Goal: Task Accomplishment & Management: Manage account settings

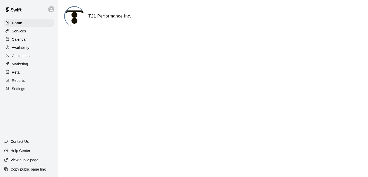
click at [29, 40] on div "Calendar" at bounding box center [29, 40] width 50 height 8
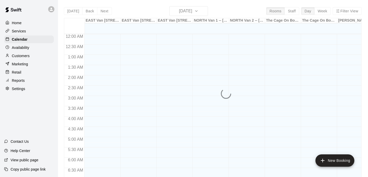
scroll to position [331, 0]
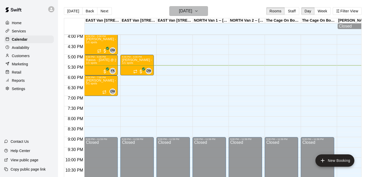
click at [199, 12] on icon "button" at bounding box center [196, 11] width 4 height 6
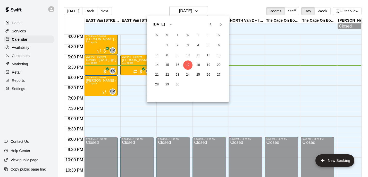
click at [222, 24] on icon "Next month" at bounding box center [221, 24] width 6 height 6
click at [168, 77] on button "20" at bounding box center [167, 74] width 9 height 9
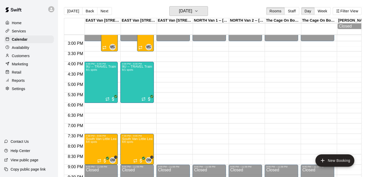
scroll to position [289, 0]
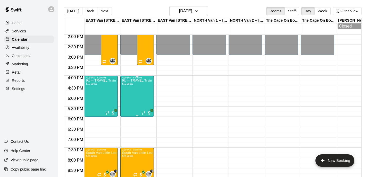
click at [139, 94] on div "9U -- TRAVEL Training MONDAYS 8/1 spots" at bounding box center [137, 167] width 30 height 177
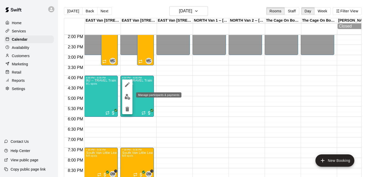
click at [128, 97] on img "edit" at bounding box center [128, 97] width 6 height 6
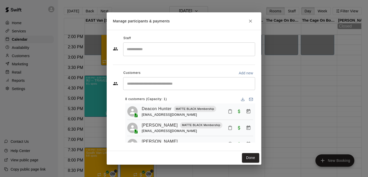
scroll to position [0, 0]
click at [249, 24] on icon "Close" at bounding box center [250, 21] width 5 height 5
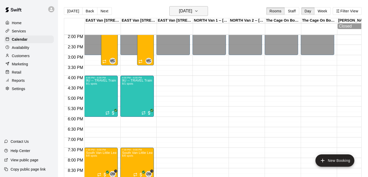
click at [192, 7] on h6 "[DATE]" at bounding box center [185, 10] width 13 height 7
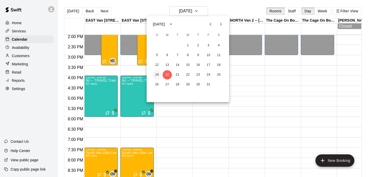
click at [156, 76] on button "19" at bounding box center [156, 74] width 9 height 9
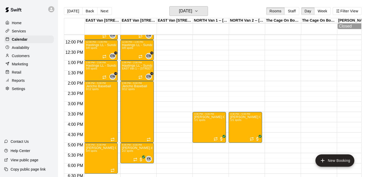
scroll to position [231, 0]
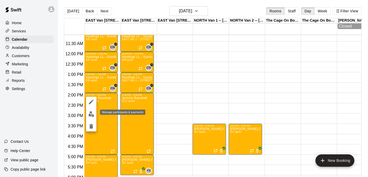
click at [92, 114] on img "edit" at bounding box center [91, 114] width 6 height 6
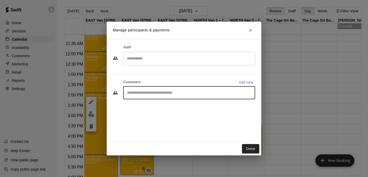
click at [155, 93] on input "Start typing to search customers..." at bounding box center [189, 92] width 127 height 5
type input "*****"
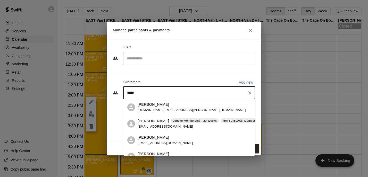
click at [153, 124] on div "[PERSON_NAME] Jericho Membership - 20 Weeks MATTE BLACK Membership Little Mount…" at bounding box center [221, 124] width 167 height 11
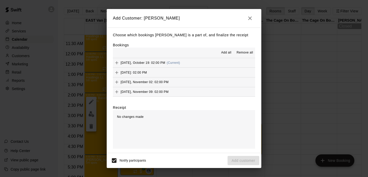
click at [228, 53] on span "Add all" at bounding box center [226, 52] width 10 height 5
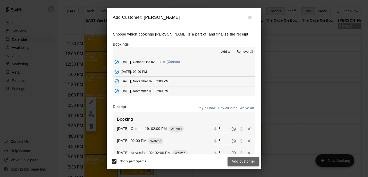
click at [243, 161] on button "Add customer" at bounding box center [244, 162] width 32 height 10
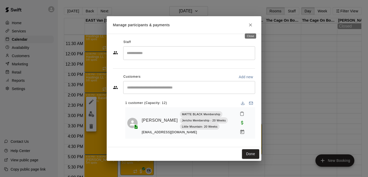
click at [251, 27] on icon "Close" at bounding box center [250, 24] width 5 height 5
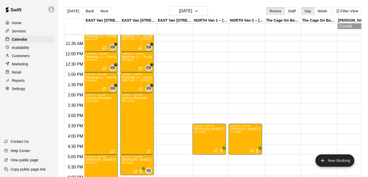
click at [208, 15] on div "[DATE] Back [DATE][DATE] Rooms Staff Day Week Filter View" at bounding box center [213, 12] width 298 height 12
click at [199, 13] on icon "button" at bounding box center [196, 11] width 4 height 6
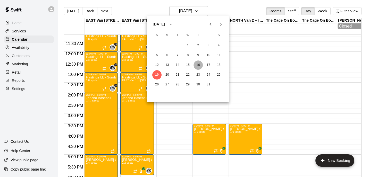
click at [200, 65] on button "16" at bounding box center [198, 65] width 9 height 9
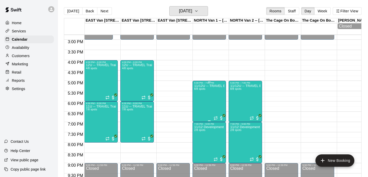
scroll to position [306, 0]
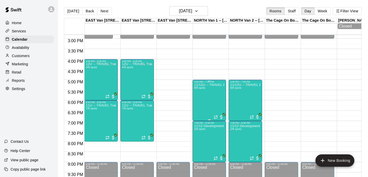
click at [212, 97] on div "11/12U -- TRAVEL Ball - Thursdays @ [GEOGRAPHIC_DATA] 8/8 spots" at bounding box center [209, 171] width 30 height 177
click at [200, 102] on img "edit" at bounding box center [200, 101] width 6 height 6
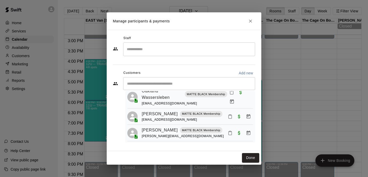
scroll to position [100, 0]
click at [249, 160] on button "Done" at bounding box center [250, 158] width 17 height 10
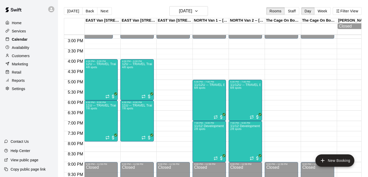
click at [39, 38] on div "Calendar" at bounding box center [29, 40] width 50 height 8
click at [33, 36] on div "Calendar" at bounding box center [29, 40] width 50 height 8
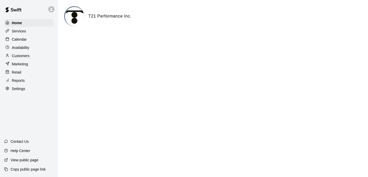
click at [23, 37] on p "Calendar" at bounding box center [19, 39] width 15 height 5
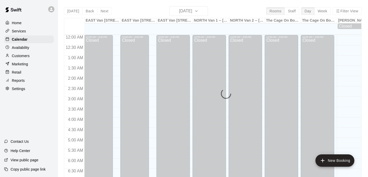
scroll to position [331, 0]
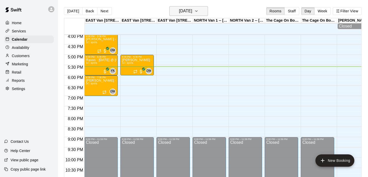
click at [192, 13] on h6 "[DATE]" at bounding box center [185, 10] width 13 height 7
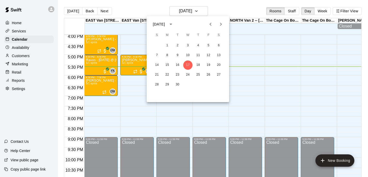
click at [222, 26] on icon "Next month" at bounding box center [221, 24] width 6 height 6
click at [156, 86] on button "26" at bounding box center [156, 84] width 9 height 9
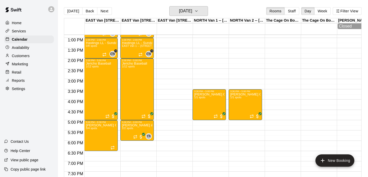
scroll to position [265, 0]
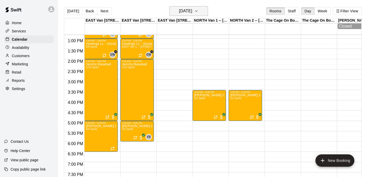
click at [205, 11] on button "[DATE]" at bounding box center [188, 11] width 39 height 10
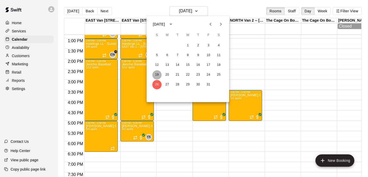
click at [156, 75] on button "19" at bounding box center [156, 74] width 9 height 9
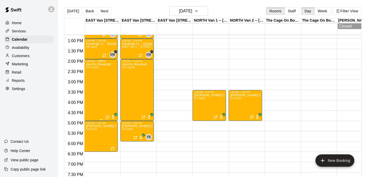
click at [102, 83] on div "Jericho Baseball 1/12 spots" at bounding box center [98, 151] width 25 height 177
click at [89, 80] on img "edit" at bounding box center [91, 81] width 6 height 6
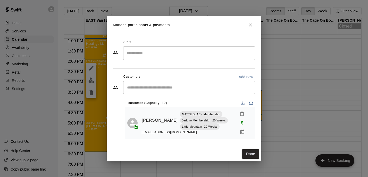
click at [155, 87] on input "Start typing to search customers..." at bounding box center [189, 87] width 127 height 5
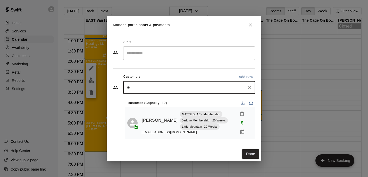
type input "*"
type input "****"
click at [248, 25] on icon "Close" at bounding box center [250, 24] width 5 height 5
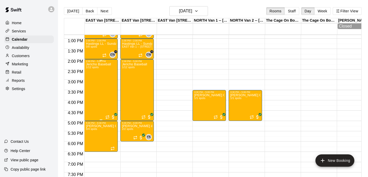
click at [107, 82] on div "Jericho Baseball 1/12 spots" at bounding box center [98, 151] width 25 height 177
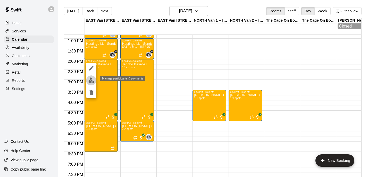
click at [89, 81] on img "edit" at bounding box center [91, 81] width 6 height 6
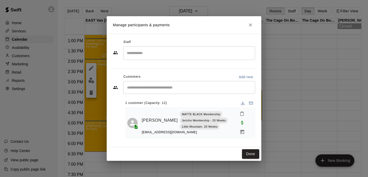
click at [158, 86] on input "Start typing to search customers..." at bounding box center [189, 87] width 127 height 5
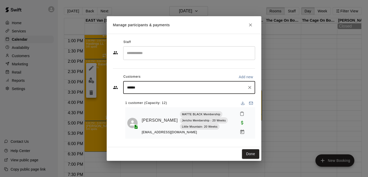
type input "******"
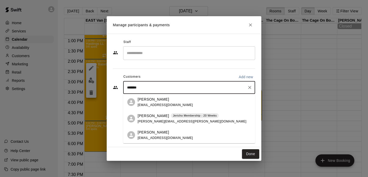
click at [167, 120] on span "[PERSON_NAME][EMAIL_ADDRESS][PERSON_NAME][DOMAIN_NAME]" at bounding box center [192, 122] width 109 height 4
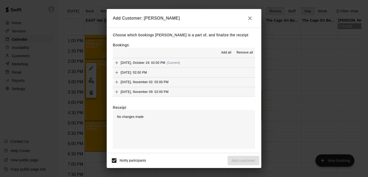
click at [226, 54] on span "Add all" at bounding box center [226, 52] width 10 height 5
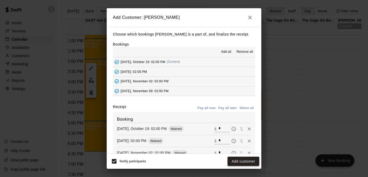
click at [241, 163] on button "Add customer" at bounding box center [244, 162] width 32 height 10
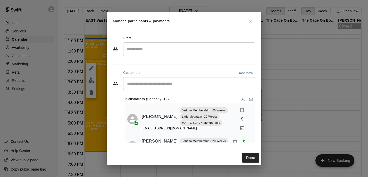
click at [158, 81] on input "Start typing to search customers..." at bounding box center [189, 83] width 127 height 5
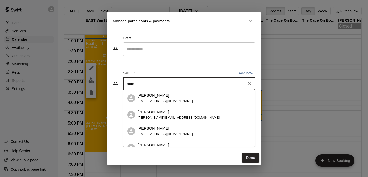
type input "******"
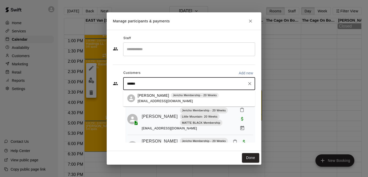
click at [144, 100] on span "[EMAIL_ADDRESS][DOMAIN_NAME]" at bounding box center [165, 102] width 55 height 4
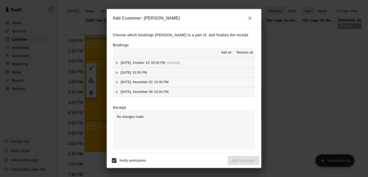
click at [230, 52] on span "Add all" at bounding box center [226, 52] width 10 height 5
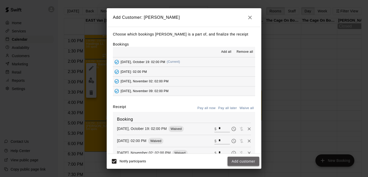
click at [234, 159] on button "Add customer" at bounding box center [244, 162] width 32 height 10
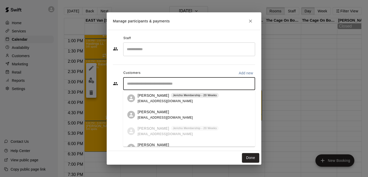
click at [171, 82] on input "Start typing to search customers..." at bounding box center [189, 83] width 127 height 5
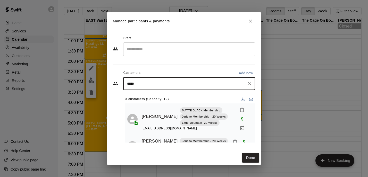
type input "*****"
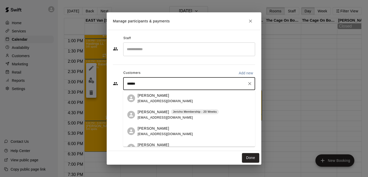
click at [164, 114] on p "[PERSON_NAME]" at bounding box center [153, 112] width 31 height 5
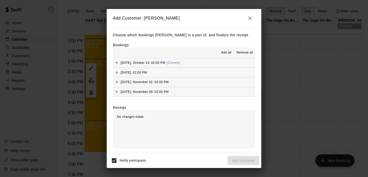
click at [226, 52] on span "Add all" at bounding box center [226, 52] width 10 height 5
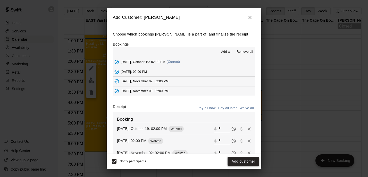
click at [236, 159] on button "Add customer" at bounding box center [244, 162] width 32 height 10
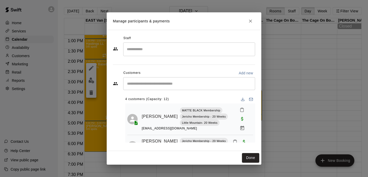
click at [146, 84] on input "Start typing to search customers..." at bounding box center [189, 83] width 127 height 5
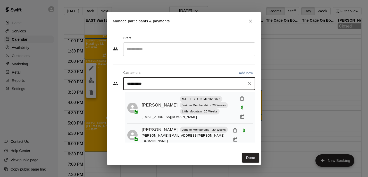
scroll to position [17, 0]
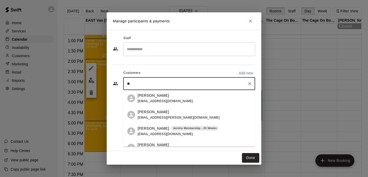
type input "*"
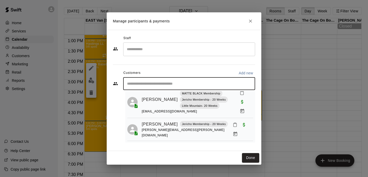
click at [143, 82] on input "Start typing to search customers..." at bounding box center [189, 83] width 127 height 5
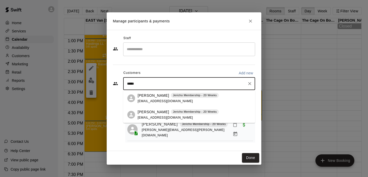
type input "******"
click at [153, 114] on p "[PERSON_NAME]" at bounding box center [153, 112] width 31 height 5
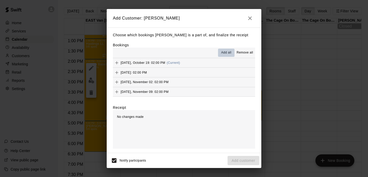
click at [224, 52] on span "Add all" at bounding box center [226, 52] width 10 height 5
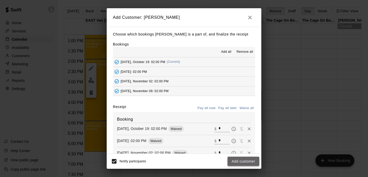
click at [238, 161] on button "Add customer" at bounding box center [244, 162] width 32 height 10
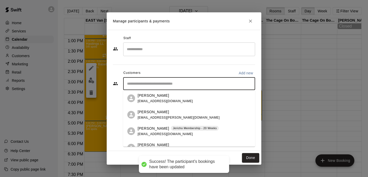
click at [175, 81] on input "Start typing to search customers..." at bounding box center [189, 83] width 127 height 5
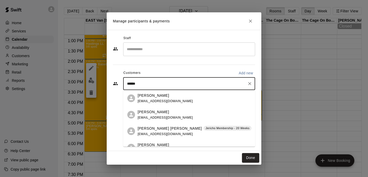
type input "******"
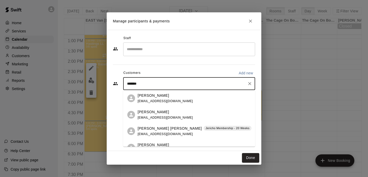
click at [204, 129] on span "Jericho Membership - 20 Weeks" at bounding box center [228, 128] width 48 height 4
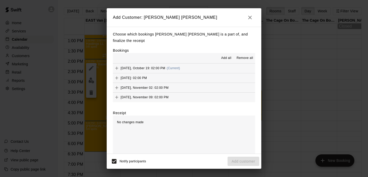
click at [226, 56] on span "Add all" at bounding box center [226, 58] width 10 height 5
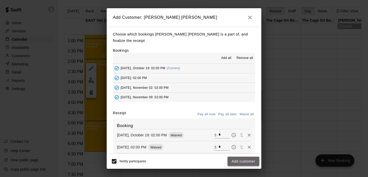
click at [243, 161] on button "Add customer" at bounding box center [244, 162] width 32 height 10
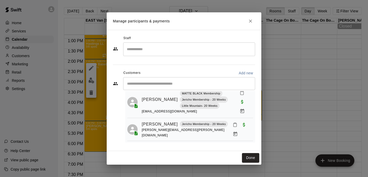
click at [182, 83] on input "Start typing to search customers..." at bounding box center [189, 83] width 127 height 5
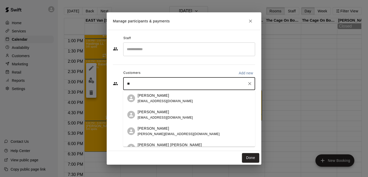
type input "*"
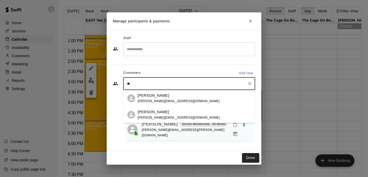
type input "*"
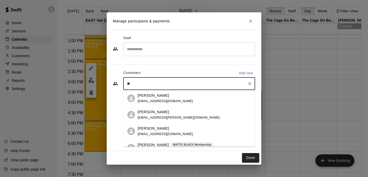
type input "*"
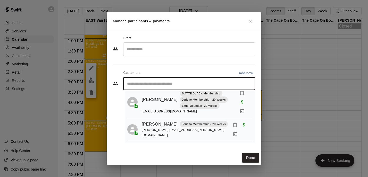
click at [167, 86] on input "Start typing to search customers..." at bounding box center [189, 83] width 127 height 5
click at [167, 84] on input "Start typing to search customers..." at bounding box center [189, 83] width 127 height 5
click at [141, 85] on input "Start typing to search customers..." at bounding box center [189, 83] width 127 height 5
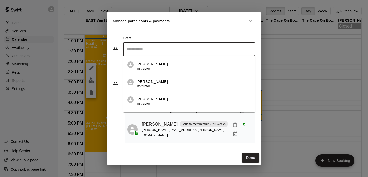
click at [175, 51] on input "Search staff" at bounding box center [189, 49] width 127 height 9
click at [115, 68] on div "Staff ​ [PERSON_NAME] Instructor [PERSON_NAME] Instructor [PERSON_NAME] Instruc…" at bounding box center [184, 90] width 142 height 113
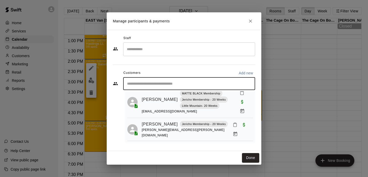
click at [137, 83] on input "Start typing to search customers..." at bounding box center [189, 83] width 127 height 5
type input "********"
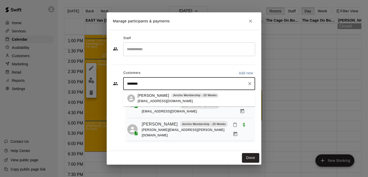
click at [141, 98] on p "[PERSON_NAME]" at bounding box center [153, 95] width 31 height 5
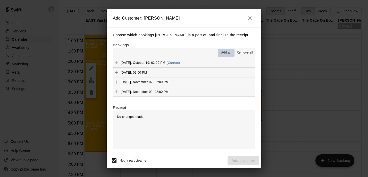
click at [224, 53] on span "Add all" at bounding box center [226, 52] width 10 height 5
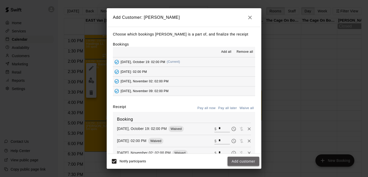
click at [251, 163] on button "Add customer" at bounding box center [244, 162] width 32 height 10
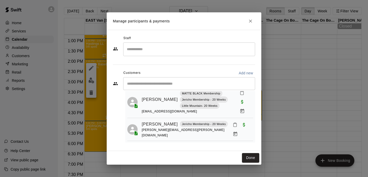
click at [188, 80] on div "​" at bounding box center [189, 83] width 132 height 13
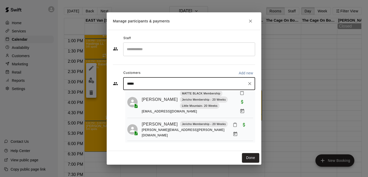
type input "*****"
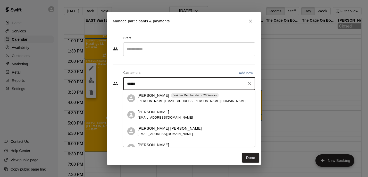
click at [164, 98] on div "[PERSON_NAME] Jericho Membership - 20 Weeks" at bounding box center [192, 95] width 109 height 5
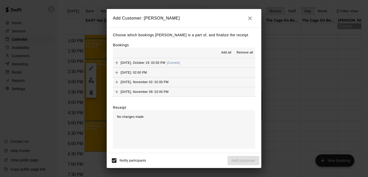
click at [227, 51] on span "Add all" at bounding box center [226, 52] width 10 height 5
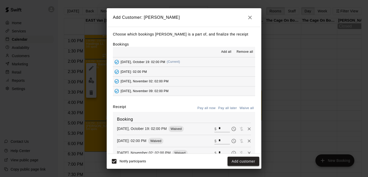
click at [235, 160] on button "Add customer" at bounding box center [244, 162] width 32 height 10
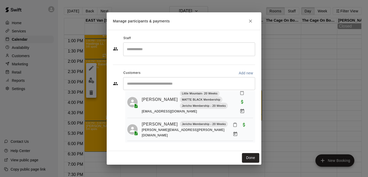
click at [203, 84] on input "Start typing to search customers..." at bounding box center [189, 83] width 127 height 5
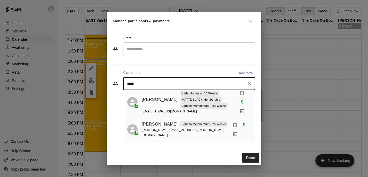
type input "*****"
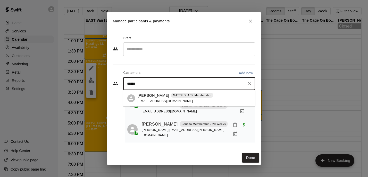
click at [161, 98] on div "[PERSON_NAME] MATTE BLACK Membership" at bounding box center [176, 95] width 76 height 5
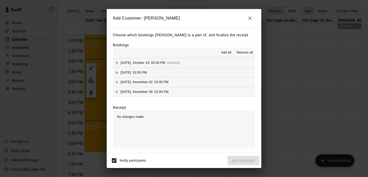
click at [225, 52] on span "Add all" at bounding box center [226, 52] width 10 height 5
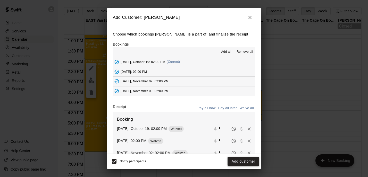
click at [237, 164] on button "Add customer" at bounding box center [244, 162] width 32 height 10
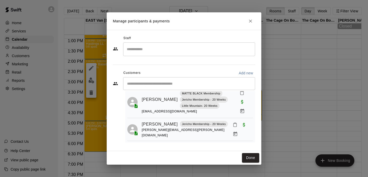
click at [184, 83] on input "Start typing to search customers..." at bounding box center [189, 83] width 127 height 5
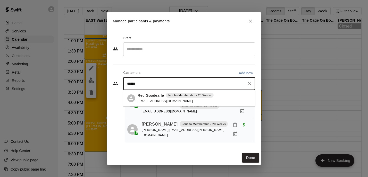
type input "*******"
click at [148, 95] on p "Red Goodearle" at bounding box center [151, 95] width 26 height 5
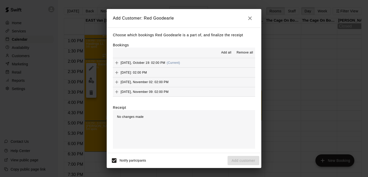
click at [230, 51] on span "Add all" at bounding box center [226, 52] width 10 height 5
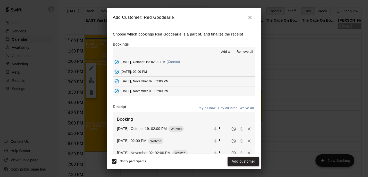
click at [243, 159] on button "Add customer" at bounding box center [244, 162] width 32 height 10
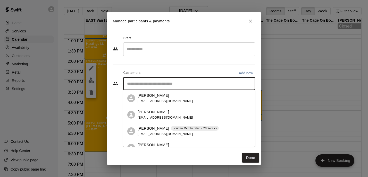
click at [180, 82] on input "Start typing to search customers..." at bounding box center [189, 83] width 127 height 5
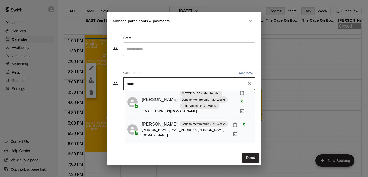
type input "******"
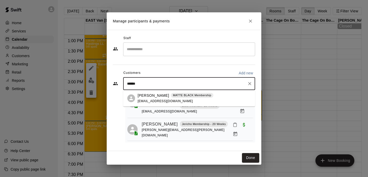
click at [148, 95] on p "[PERSON_NAME]" at bounding box center [153, 95] width 31 height 5
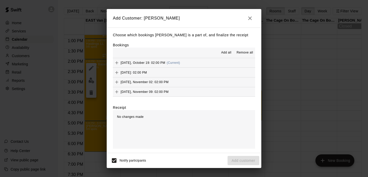
click at [226, 53] on span "Add all" at bounding box center [226, 52] width 10 height 5
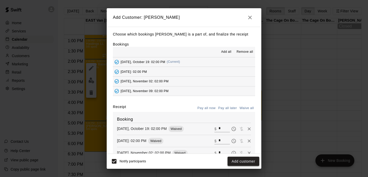
click at [236, 162] on button "Add customer" at bounding box center [244, 162] width 32 height 10
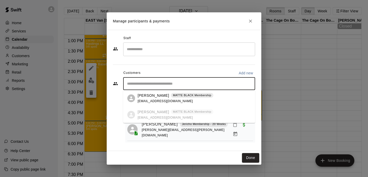
click at [178, 82] on input "Start typing to search customers..." at bounding box center [189, 83] width 127 height 5
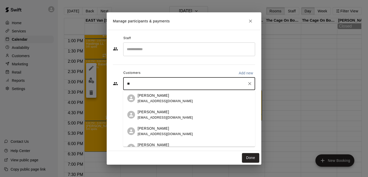
type input "*"
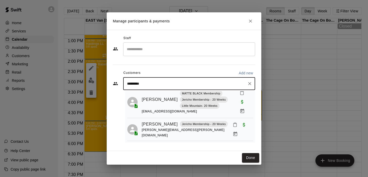
type input "*********"
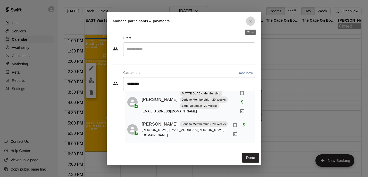
click at [251, 21] on icon "Close" at bounding box center [250, 21] width 3 height 3
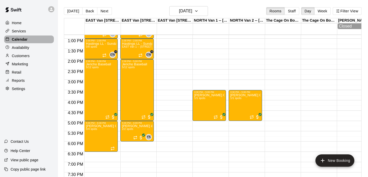
click at [30, 39] on div "Calendar" at bounding box center [29, 40] width 50 height 8
click at [25, 31] on p "Services" at bounding box center [19, 31] width 14 height 5
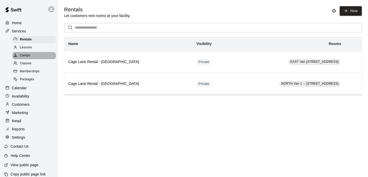
click at [31, 53] on div "Camps" at bounding box center [34, 55] width 44 height 7
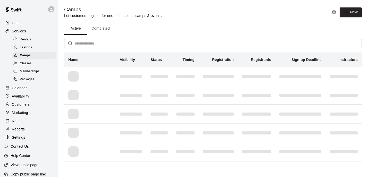
click at [97, 44] on input "text" at bounding box center [218, 44] width 287 height 10
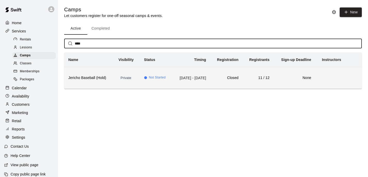
type input "****"
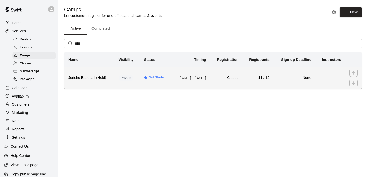
click at [90, 74] on th "Jericho Baseball (Hold)" at bounding box center [89, 78] width 50 height 22
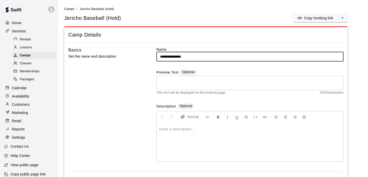
type input "**********"
click at [215, 127] on p at bounding box center [249, 129] width 181 height 5
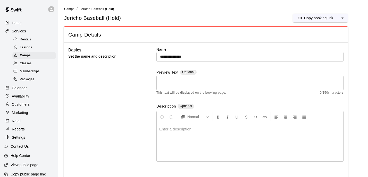
scroll to position [24, 0]
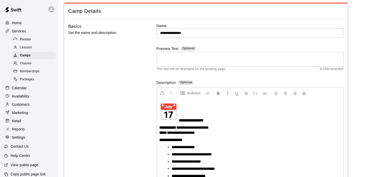
click at [178, 115] on p "**********" at bounding box center [249, 113] width 181 height 20
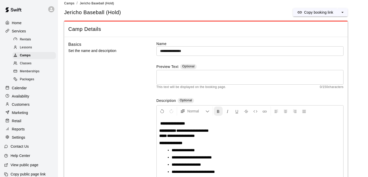
scroll to position [6, 0]
click at [186, 77] on textarea at bounding box center [250, 77] width 180 height 10
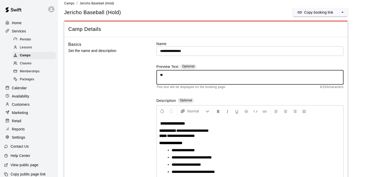
type textarea "*"
click at [161, 74] on textarea "**********" at bounding box center [250, 77] width 180 height 10
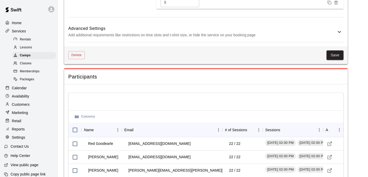
scroll to position [437, 0]
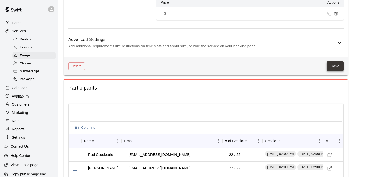
type textarea "**********"
click at [335, 71] on button "Save" at bounding box center [335, 67] width 17 height 10
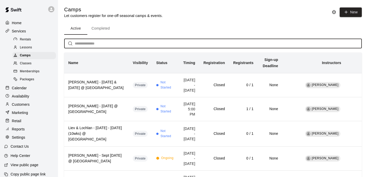
click at [91, 45] on input "text" at bounding box center [218, 44] width 287 height 10
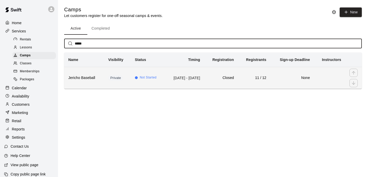
type input "*****"
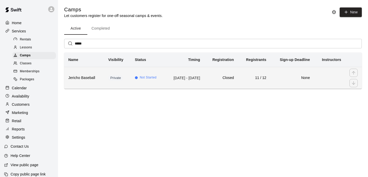
click at [146, 75] on td "Not Started" at bounding box center [148, 78] width 34 height 22
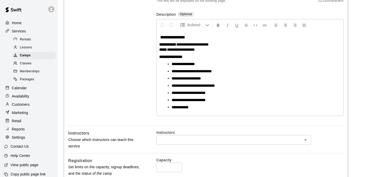
scroll to position [91, 0]
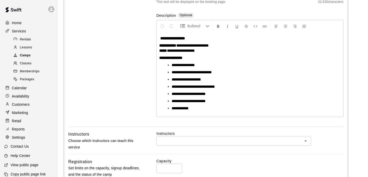
click at [33, 55] on div "Camps" at bounding box center [34, 55] width 44 height 7
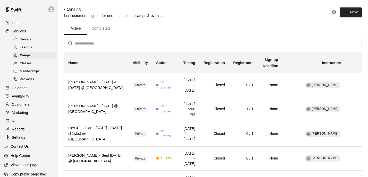
click at [24, 87] on p "Calendar" at bounding box center [19, 88] width 15 height 5
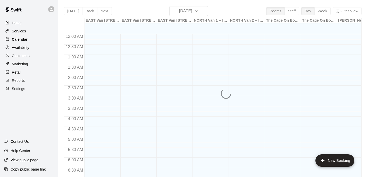
scroll to position [331, 0]
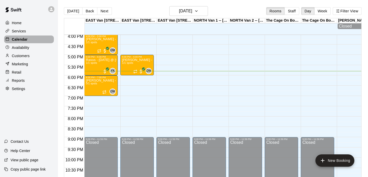
click at [32, 38] on div "Calendar" at bounding box center [29, 40] width 50 height 8
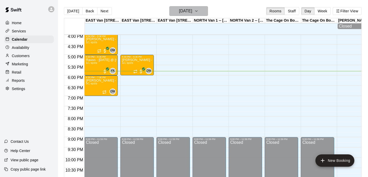
click at [186, 12] on h6 "[DATE]" at bounding box center [185, 10] width 13 height 7
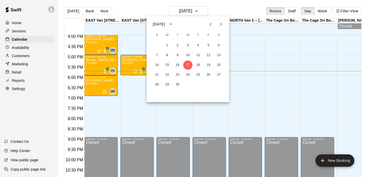
click at [24, 39] on div at bounding box center [184, 88] width 368 height 177
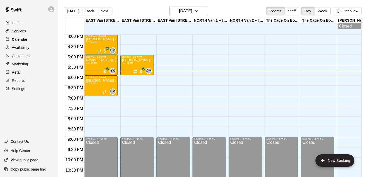
click at [26, 39] on p "Calendar" at bounding box center [20, 39] width 16 height 5
click at [28, 31] on div "Services" at bounding box center [29, 31] width 50 height 8
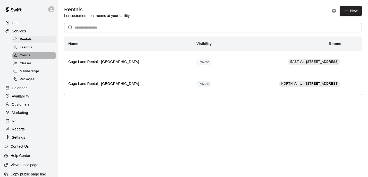
click at [21, 53] on span "Camps" at bounding box center [25, 55] width 10 height 5
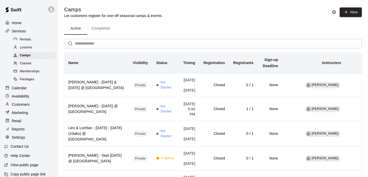
click at [108, 43] on input "text" at bounding box center [218, 44] width 287 height 10
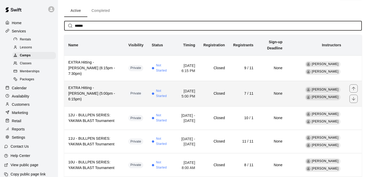
scroll to position [18, 0]
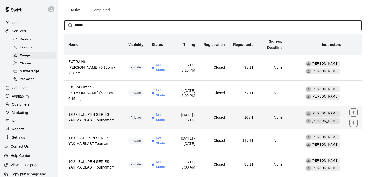
type input "******"
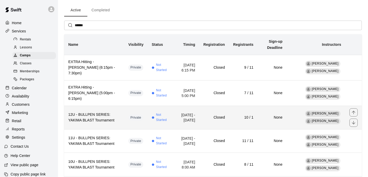
click at [116, 113] on h6 "12U - BULLPEN SERIES: YAKIMA BLAST Tournament" at bounding box center [94, 117] width 52 height 11
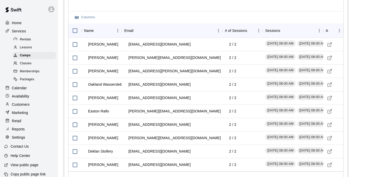
scroll to position [619, 0]
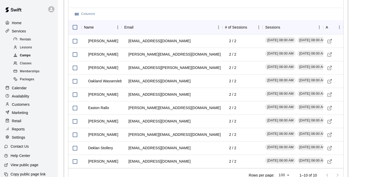
click at [44, 55] on div "Camps" at bounding box center [34, 55] width 44 height 7
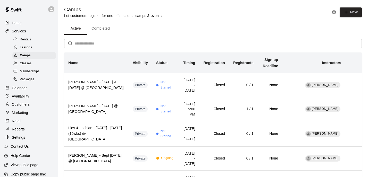
click at [102, 43] on input "text" at bounding box center [218, 44] width 287 height 10
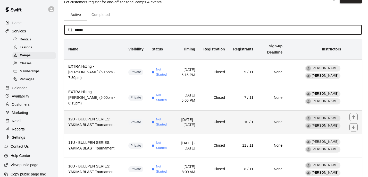
scroll to position [19, 0]
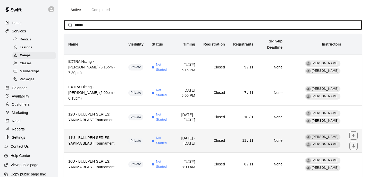
type input "******"
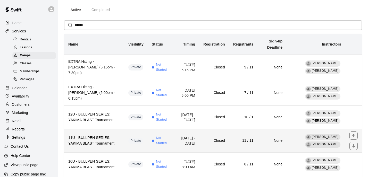
click at [117, 138] on h6 "11U - BULLPEN SERIES: YAKIMA BLAST Tournament" at bounding box center [94, 140] width 52 height 11
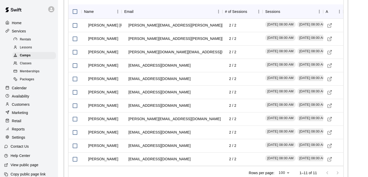
scroll to position [634, 0]
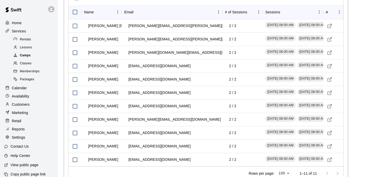
click at [33, 55] on div "Camps" at bounding box center [34, 55] width 44 height 7
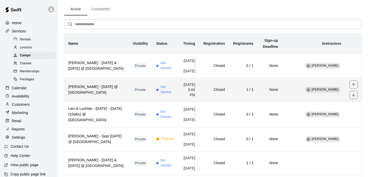
scroll to position [22, 0]
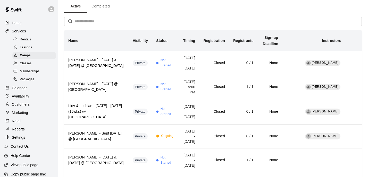
click at [107, 24] on input "text" at bounding box center [218, 22] width 287 height 10
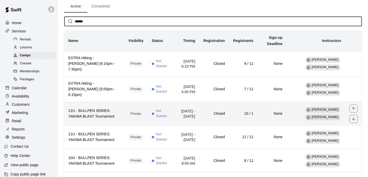
type input "******"
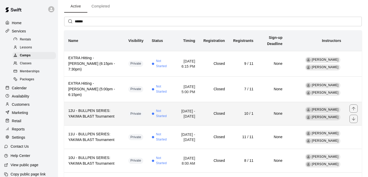
click at [117, 113] on h6 "12U - BULLPEN SERIES: YAKIMA BLAST Tournament" at bounding box center [94, 113] width 52 height 11
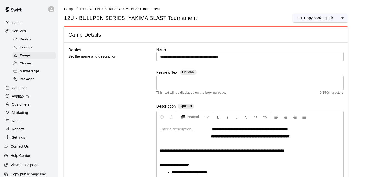
scroll to position [91, 0]
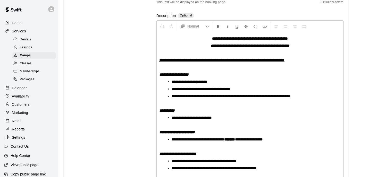
click at [27, 88] on div "Calendar" at bounding box center [29, 88] width 50 height 8
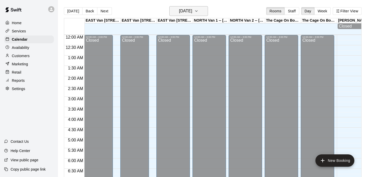
click at [204, 9] on button "[DATE]" at bounding box center [188, 11] width 39 height 10
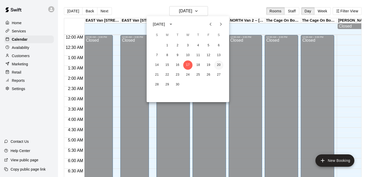
click at [221, 63] on button "20" at bounding box center [218, 65] width 9 height 9
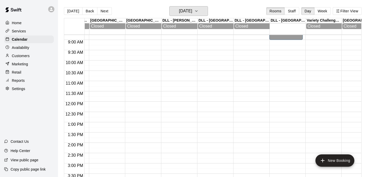
scroll to position [181, 106]
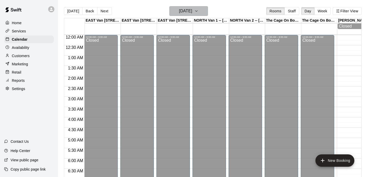
click at [199, 12] on icon "button" at bounding box center [196, 11] width 4 height 6
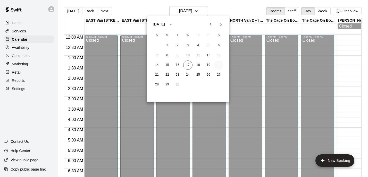
click at [220, 67] on button "20" at bounding box center [218, 65] width 9 height 9
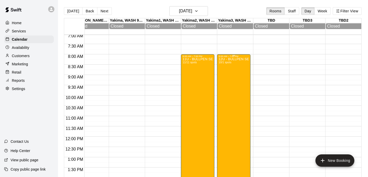
click at [244, 94] on div "12U - BULLPEN SERIES: YAKIMA BLAST Tournament (Copy) 10/1 spots" at bounding box center [234, 146] width 30 height 177
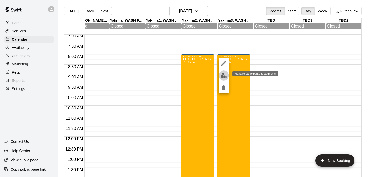
click at [223, 75] on img "edit" at bounding box center [224, 76] width 6 height 6
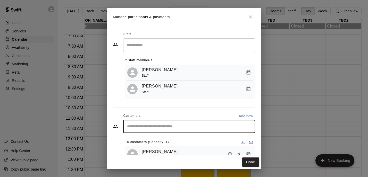
click at [161, 126] on input "Start typing to search customers..." at bounding box center [189, 126] width 127 height 5
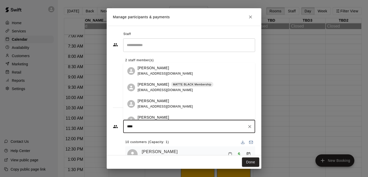
type input "*****"
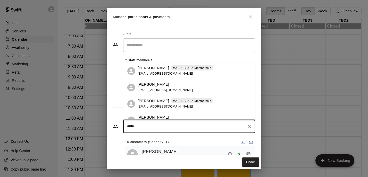
click at [160, 66] on p "[PERSON_NAME]" at bounding box center [153, 67] width 31 height 5
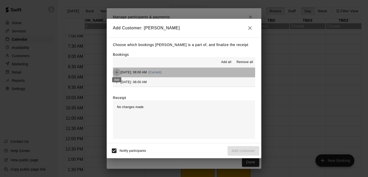
click at [117, 71] on icon "Add" at bounding box center [116, 72] width 3 height 3
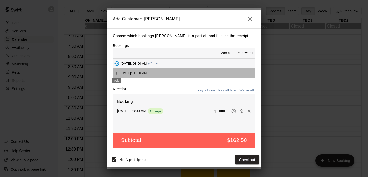
click at [117, 75] on div "Add" at bounding box center [117, 79] width 10 height 9
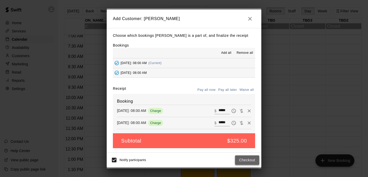
click at [249, 159] on button "Checkout" at bounding box center [247, 161] width 24 height 10
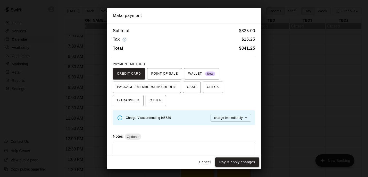
click at [238, 163] on button "Pay & apply changes" at bounding box center [237, 163] width 44 height 10
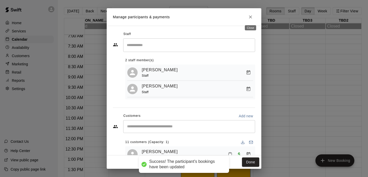
click at [250, 16] on icon "Close" at bounding box center [250, 16] width 3 height 3
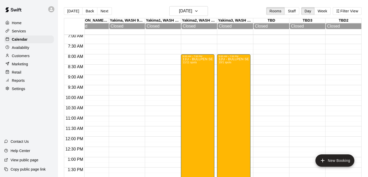
click at [18, 56] on p "Customers" at bounding box center [21, 55] width 18 height 5
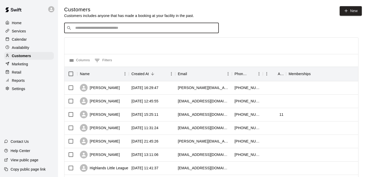
click at [147, 28] on input "Search customers by name or email" at bounding box center [145, 28] width 143 height 5
type input "*"
type input "*****"
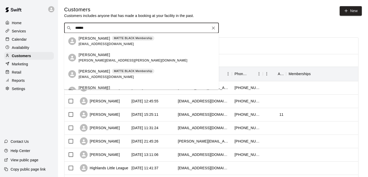
click at [112, 40] on div "MATTE BLACK Membership" at bounding box center [133, 38] width 43 height 5
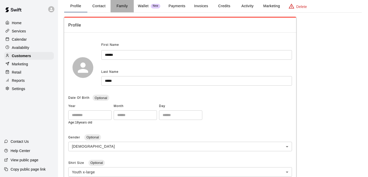
click at [121, 10] on button "Family" at bounding box center [122, 6] width 23 height 12
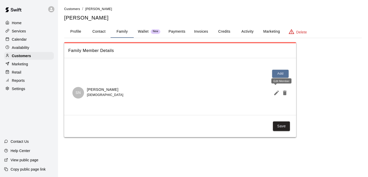
click at [274, 92] on icon "Edit Member" at bounding box center [277, 93] width 6 height 6
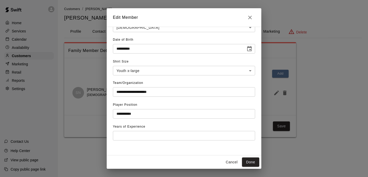
scroll to position [82, 0]
click at [230, 161] on button "Cancel" at bounding box center [232, 163] width 16 height 10
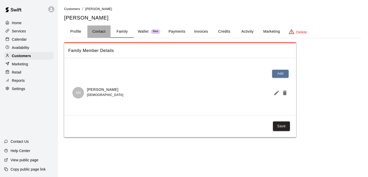
click at [99, 33] on button "Contact" at bounding box center [98, 32] width 23 height 12
select select "**"
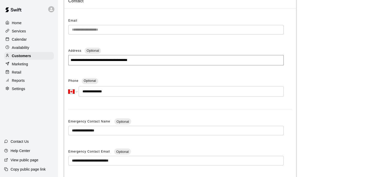
scroll to position [49, 0]
click at [24, 57] on p "Customers" at bounding box center [21, 55] width 19 height 5
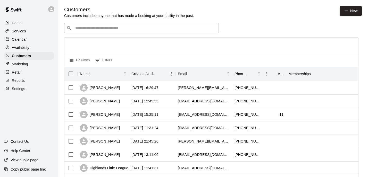
click at [23, 24] on div "Home" at bounding box center [29, 23] width 50 height 8
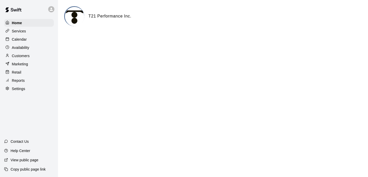
click at [24, 37] on p "Calendar" at bounding box center [19, 39] width 15 height 5
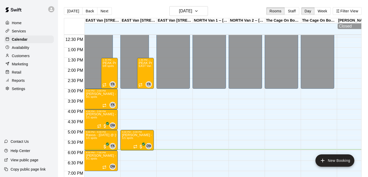
scroll to position [255, 0]
click at [192, 8] on h6 "[DATE]" at bounding box center [185, 10] width 13 height 7
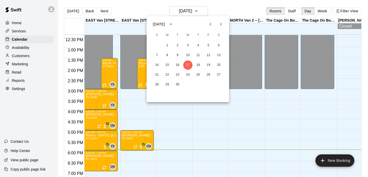
click at [173, 112] on div at bounding box center [184, 88] width 368 height 177
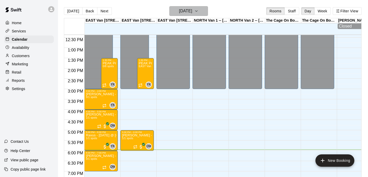
click at [208, 12] on button "[DATE]" at bounding box center [188, 11] width 39 height 10
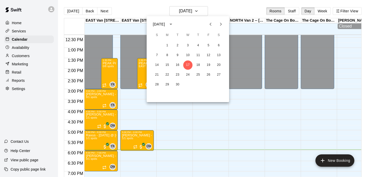
click at [251, 100] on div at bounding box center [184, 88] width 368 height 177
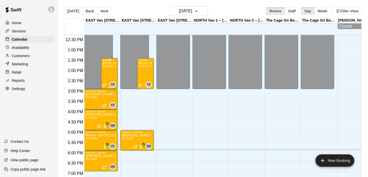
click at [114, 72] on div "PEAK Program - Every [DATE] (1:30pm - 3:30pm) @ [GEOGRAPHIC_DATA] 0/8 spots" at bounding box center [110, 150] width 14 height 177
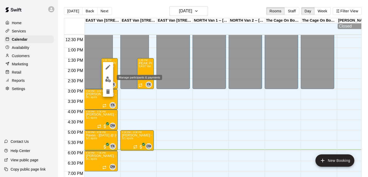
click at [111, 80] on img "edit" at bounding box center [108, 80] width 6 height 6
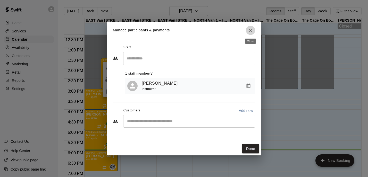
click at [253, 30] on icon "Close" at bounding box center [250, 30] width 5 height 5
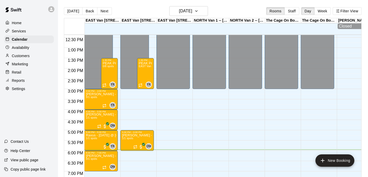
click at [22, 24] on div "Home" at bounding box center [29, 23] width 50 height 8
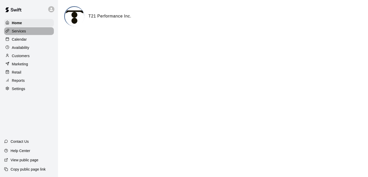
click at [32, 31] on div "Services" at bounding box center [29, 31] width 50 height 8
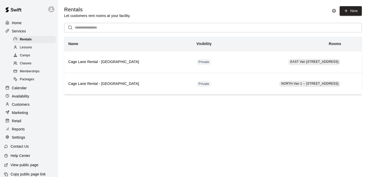
click at [30, 54] on div "Camps" at bounding box center [34, 55] width 44 height 7
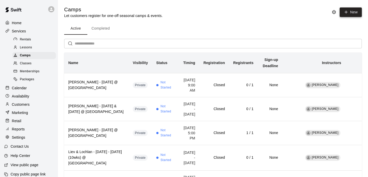
click at [351, 12] on button "New" at bounding box center [351, 12] width 22 height 10
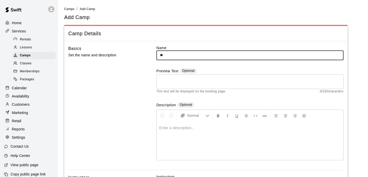
type input "*"
type input "**********"
click at [119, 97] on div "Basics Set the name and description" at bounding box center [104, 107] width 72 height 125
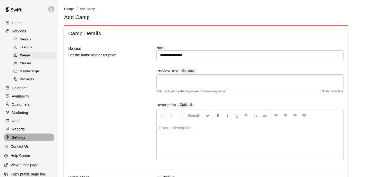
click at [26, 136] on div "Settings" at bounding box center [29, 138] width 50 height 8
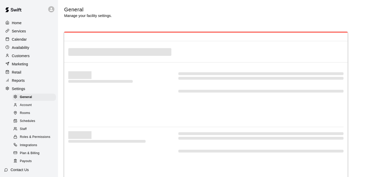
select select "**"
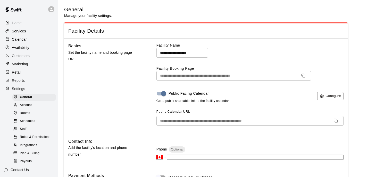
scroll to position [1089, 0]
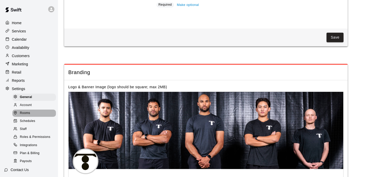
click at [30, 111] on span "Rooms" at bounding box center [25, 113] width 10 height 5
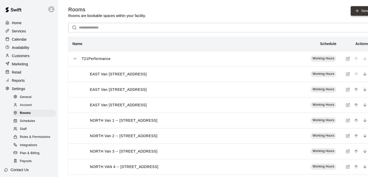
click at [351, 12] on link "New" at bounding box center [362, 11] width 22 height 10
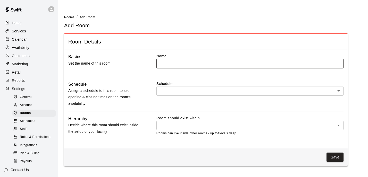
click at [187, 125] on body "Home Services Calendar Availability Customers Marketing Retail Reports Settings…" at bounding box center [184, 86] width 368 height 172
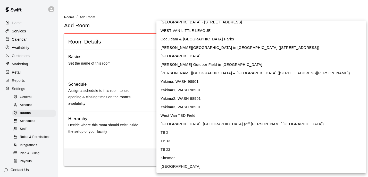
scroll to position [251, 0]
click at [131, 97] on div at bounding box center [184, 88] width 368 height 177
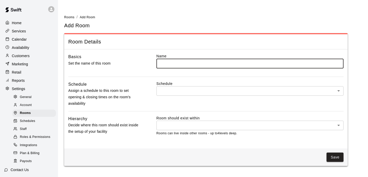
click at [175, 64] on input "text" at bounding box center [249, 64] width 187 height 10
click at [168, 94] on body "Home Services Calendar Availability Customers Marketing Retail Reports Settings…" at bounding box center [184, 86] width 368 height 172
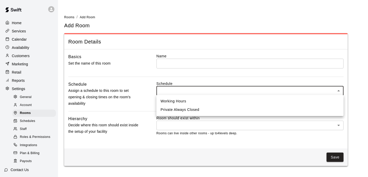
click at [138, 90] on div at bounding box center [184, 88] width 368 height 177
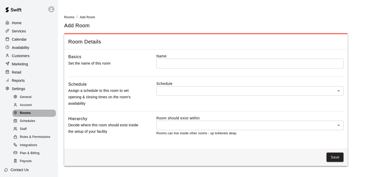
click at [37, 113] on div "Rooms" at bounding box center [34, 113] width 44 height 7
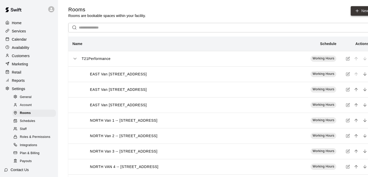
click at [351, 11] on link "New" at bounding box center [362, 11] width 22 height 10
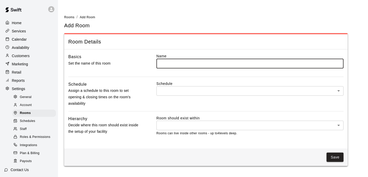
click at [172, 122] on body "Home Services Calendar Availability Customers Marketing Retail Reports Settings…" at bounding box center [184, 86] width 368 height 172
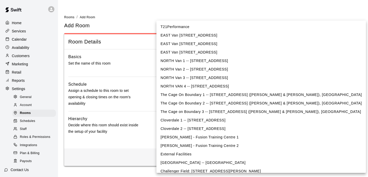
click at [133, 128] on div at bounding box center [184, 88] width 368 height 177
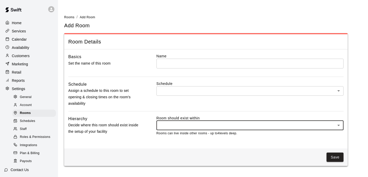
click at [210, 128] on body "Home Services Calendar Availability Customers Marketing Retail Reports Settings…" at bounding box center [184, 86] width 368 height 172
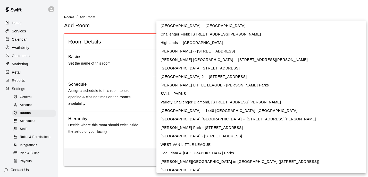
scroll to position [74, 0]
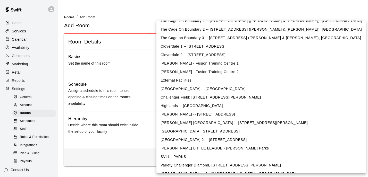
click at [136, 107] on div at bounding box center [184, 88] width 368 height 177
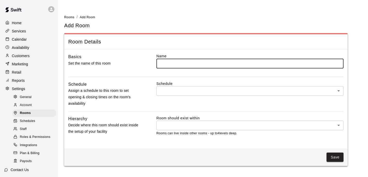
click at [187, 62] on input "text" at bounding box center [249, 64] width 187 height 10
type input "*"
type input "********"
click at [137, 82] on div "Schedule Assign a schedule to this room to set opening & closing times on the r…" at bounding box center [104, 94] width 72 height 26
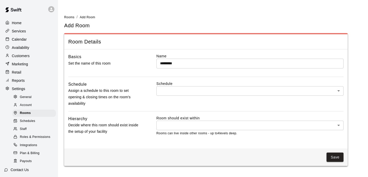
click at [177, 93] on body "Home Services Calendar Availability Customers Marketing Retail Reports Settings…" at bounding box center [184, 86] width 368 height 172
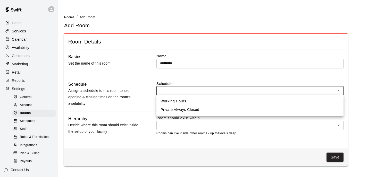
click at [179, 102] on li "Working Hours" at bounding box center [249, 101] width 187 height 9
type input "***"
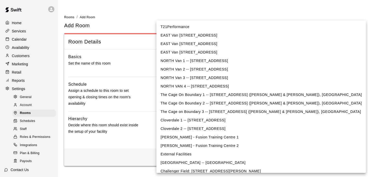
click at [172, 126] on body "Home Services Calendar Availability Customers Marketing Retail Reports Settings…" at bounding box center [184, 86] width 368 height 172
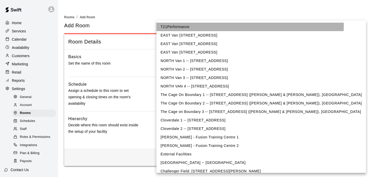
click at [177, 25] on li "T21Performance" at bounding box center [261, 27] width 210 height 9
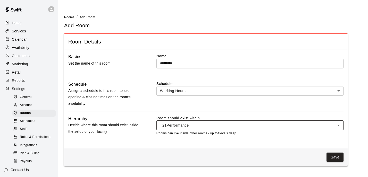
click at [239, 135] on p "Rooms can live inside other rooms - up to 4 levels deep." at bounding box center [249, 133] width 187 height 5
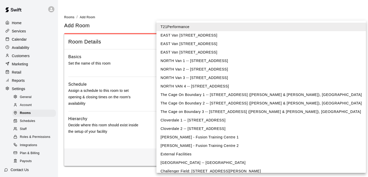
click at [306, 125] on body "Home Services Calendar Availability Customers Marketing Retail Reports Settings…" at bounding box center [184, 86] width 368 height 172
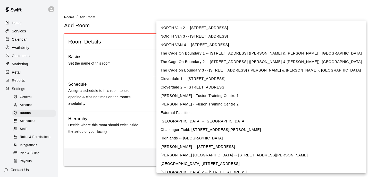
scroll to position [45, 0]
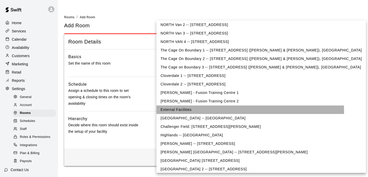
click at [201, 112] on li "External Facilities" at bounding box center [261, 110] width 210 height 9
type input "****"
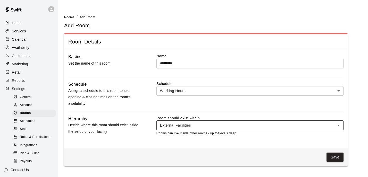
scroll to position [0, 0]
click at [182, 63] on input "********" at bounding box center [249, 64] width 187 height 10
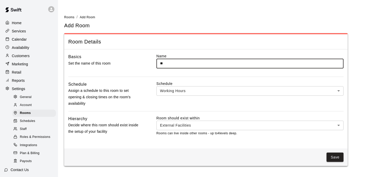
type input "*"
click at [230, 66] on input "**********" at bounding box center [249, 64] width 187 height 10
drag, startPoint x: 233, startPoint y: 64, endPoint x: 139, endPoint y: 62, distance: 94.4
click at [139, 62] on div "**********" at bounding box center [205, 65] width 275 height 23
click at [218, 64] on input "**********" at bounding box center [249, 64] width 187 height 10
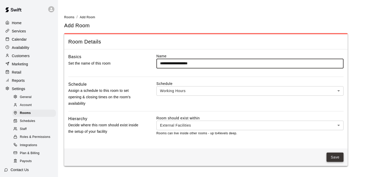
type input "**********"
click at [337, 156] on button "Save" at bounding box center [335, 158] width 17 height 10
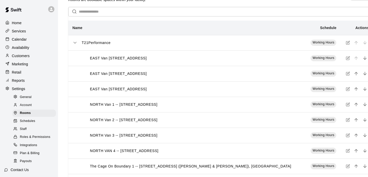
scroll to position [19, 0]
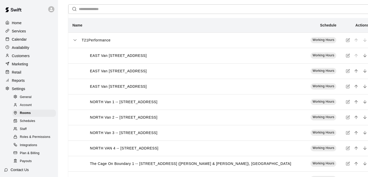
click at [106, 11] on input "text" at bounding box center [226, 9] width 294 height 10
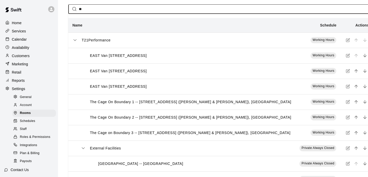
scroll to position [0, 0]
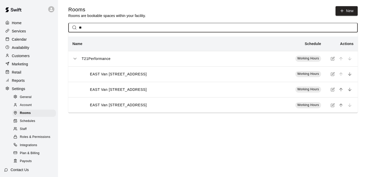
type input "*"
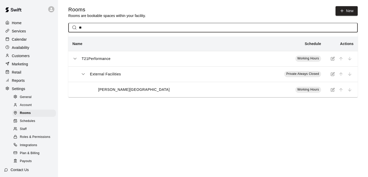
type input "**"
click at [133, 91] on p "[PERSON_NAME][GEOGRAPHIC_DATA]" at bounding box center [134, 89] width 72 height 5
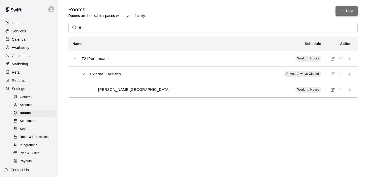
click at [347, 11] on link "New" at bounding box center [347, 11] width 22 height 10
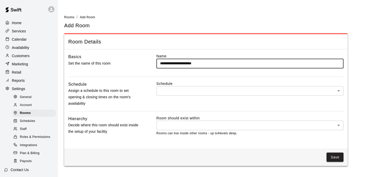
type input "**********"
click at [175, 88] on body "**********" at bounding box center [184, 86] width 368 height 172
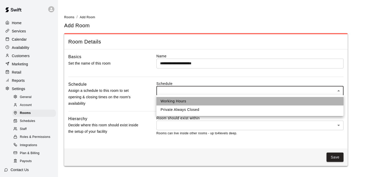
click at [173, 101] on li "Working Hours" at bounding box center [249, 101] width 187 height 9
type input "***"
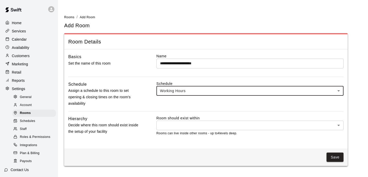
click at [171, 125] on body "**********" at bounding box center [184, 86] width 368 height 172
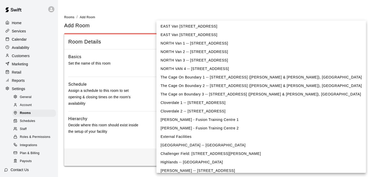
scroll to position [19, 0]
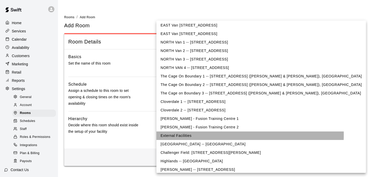
click at [176, 135] on li "External Facilities" at bounding box center [261, 136] width 210 height 9
type input "****"
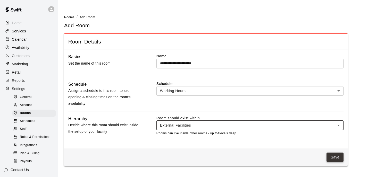
click at [333, 158] on button "Save" at bounding box center [335, 158] width 17 height 10
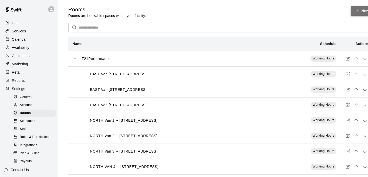
click at [355, 10] on icon at bounding box center [357, 11] width 5 height 5
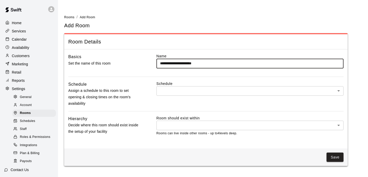
type input "**********"
click at [200, 89] on body "**********" at bounding box center [184, 86] width 368 height 172
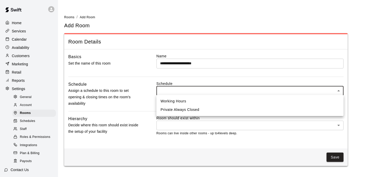
click at [191, 103] on li "Working Hours" at bounding box center [249, 101] width 187 height 9
type input "***"
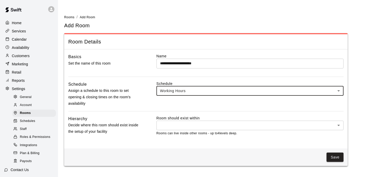
click at [212, 66] on input "**********" at bounding box center [249, 64] width 187 height 10
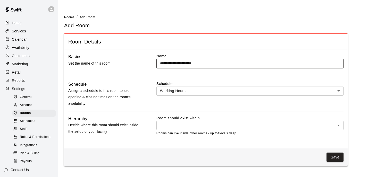
type input "**********"
click at [187, 123] on body "**********" at bounding box center [184, 86] width 368 height 172
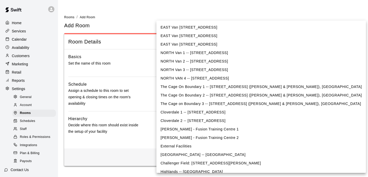
scroll to position [11, 0]
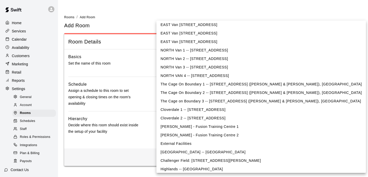
click at [184, 144] on li "External Facilities" at bounding box center [261, 144] width 210 height 9
type input "****"
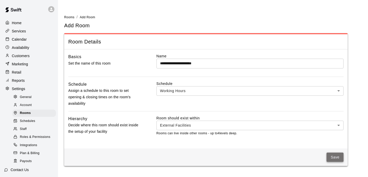
click at [335, 157] on button "Save" at bounding box center [335, 158] width 17 height 10
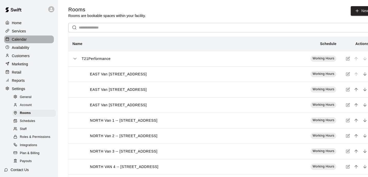
click at [26, 39] on p "Calendar" at bounding box center [19, 39] width 15 height 5
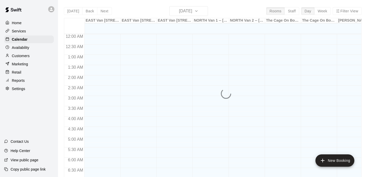
click at [25, 32] on p "Services" at bounding box center [19, 31] width 14 height 5
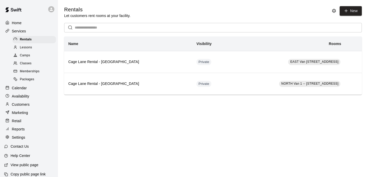
click at [32, 53] on div "Camps" at bounding box center [34, 55] width 44 height 7
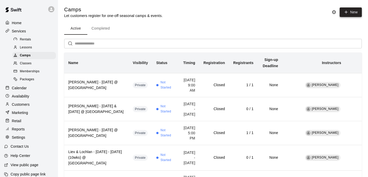
click at [345, 12] on icon "button" at bounding box center [346, 12] width 5 height 5
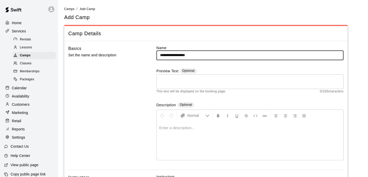
click at [222, 53] on input "**********" at bounding box center [249, 56] width 187 height 10
type input "**********"
click at [185, 78] on textarea at bounding box center [250, 82] width 180 height 10
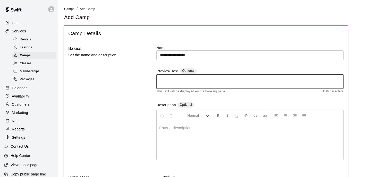
paste textarea "**********"
type textarea "**********"
click at [142, 108] on div "**********" at bounding box center [205, 107] width 275 height 125
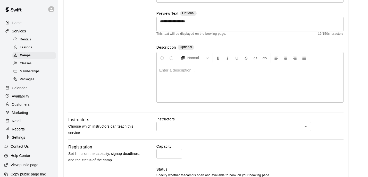
scroll to position [46, 0]
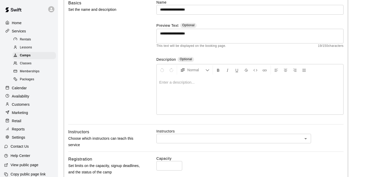
click at [174, 137] on input "text" at bounding box center [229, 139] width 143 height 6
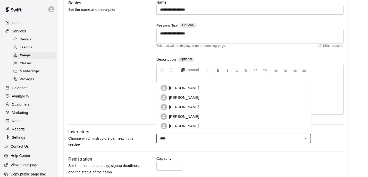
type input "*****"
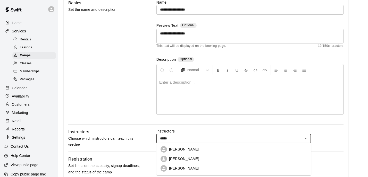
click at [179, 171] on p "[PERSON_NAME]" at bounding box center [184, 168] width 30 height 5
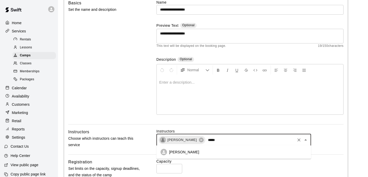
type input "******"
click at [196, 153] on li "[PERSON_NAME]" at bounding box center [233, 153] width 155 height 10
type input "*****"
click at [198, 163] on li "[PERSON_NAME]" at bounding box center [233, 162] width 155 height 10
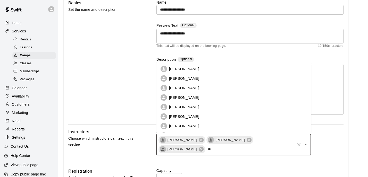
scroll to position [0, 0]
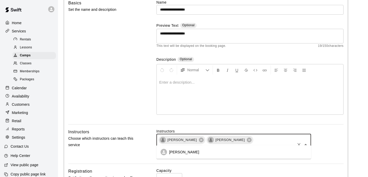
type input "****"
click at [216, 153] on li "[PERSON_NAME]" at bounding box center [233, 153] width 155 height 10
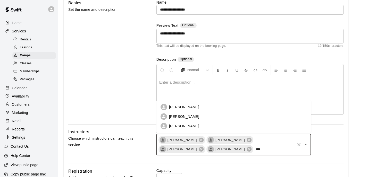
type input "****"
click at [199, 109] on li "[PERSON_NAME]" at bounding box center [233, 108] width 155 height 10
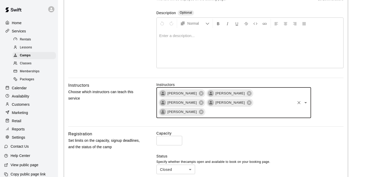
scroll to position [93, 0]
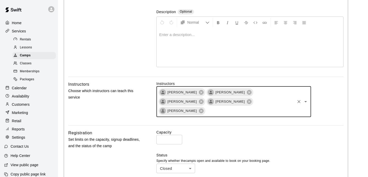
click at [169, 135] on input "*" at bounding box center [169, 140] width 26 height 10
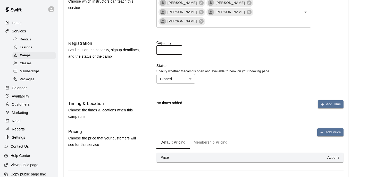
scroll to position [185, 0]
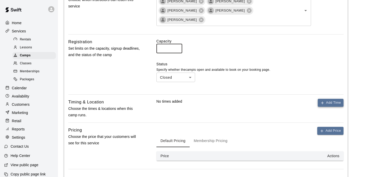
type input "**"
click at [328, 99] on button "Add Time" at bounding box center [331, 103] width 26 height 8
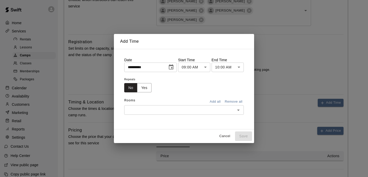
click at [226, 134] on button "Cancel" at bounding box center [225, 137] width 16 height 8
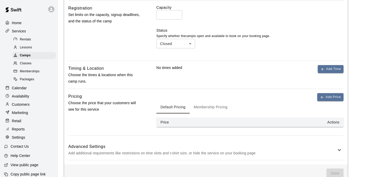
scroll to position [218, 0]
click at [325, 94] on button "Add Price" at bounding box center [330, 98] width 26 height 8
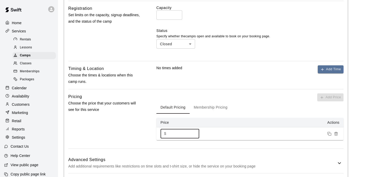
click at [182, 129] on input "*" at bounding box center [183, 134] width 31 height 10
type input "***"
click at [127, 157] on h6 "Advanced Settings" at bounding box center [202, 160] width 268 height 7
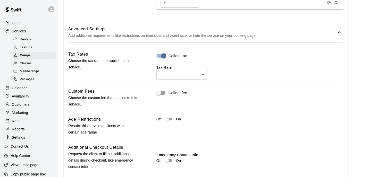
scroll to position [350, 0]
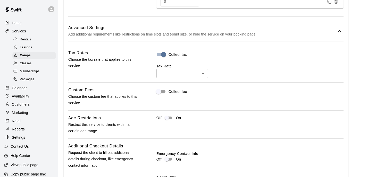
click at [175, 81] on li "GST ( 5 %)" at bounding box center [182, 82] width 52 height 9
type input "***"
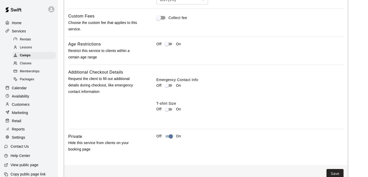
scroll to position [424, 0]
click at [337, 170] on button "Save" at bounding box center [335, 175] width 17 height 10
click at [331, 170] on button "Save" at bounding box center [335, 175] width 17 height 10
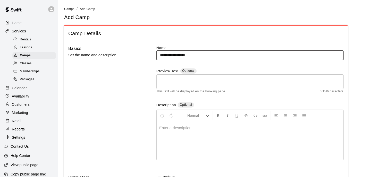
type input "**********"
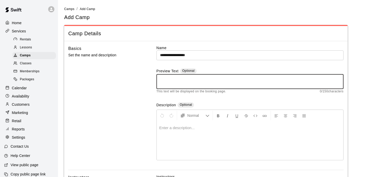
click at [185, 81] on textarea at bounding box center [250, 82] width 180 height 10
paste textarea "**********"
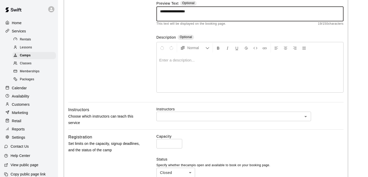
scroll to position [69, 0]
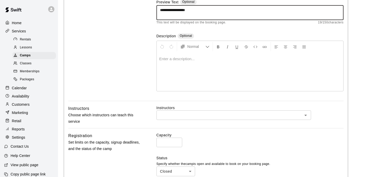
type textarea "**********"
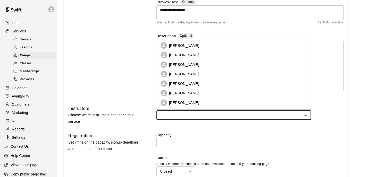
click at [199, 116] on input "text" at bounding box center [229, 115] width 143 height 6
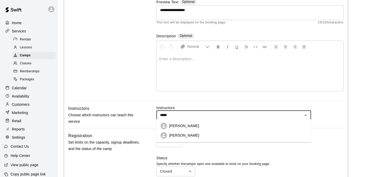
type input "******"
click at [179, 135] on p "[PERSON_NAME]" at bounding box center [184, 135] width 30 height 5
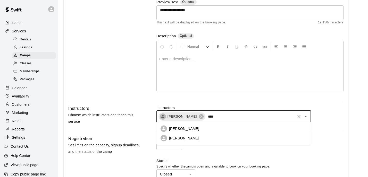
type input "*****"
click at [184, 137] on p "[PERSON_NAME]" at bounding box center [184, 138] width 30 height 5
type input "****"
click at [195, 129] on li "[PERSON_NAME]" at bounding box center [233, 129] width 155 height 10
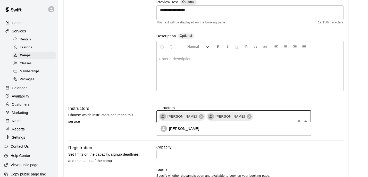
type input "*"
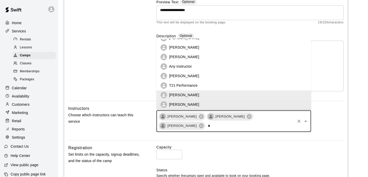
scroll to position [0, 0]
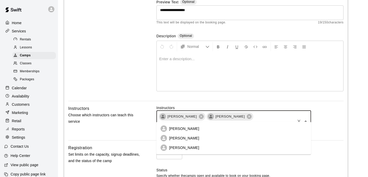
type input "****"
click at [175, 138] on p "[PERSON_NAME]" at bounding box center [184, 138] width 30 height 5
type input "*****"
click at [174, 148] on p "[PERSON_NAME]" at bounding box center [184, 147] width 30 height 5
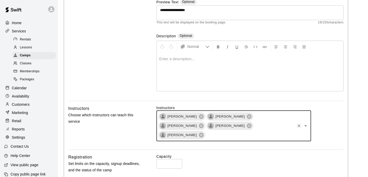
click at [167, 159] on input "*" at bounding box center [169, 164] width 26 height 10
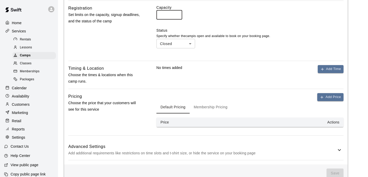
scroll to position [218, 0]
type input "**"
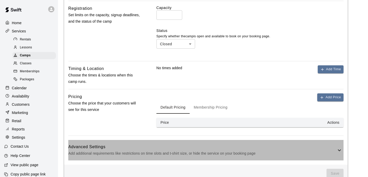
click at [222, 144] on h6 "Advanced Settings" at bounding box center [202, 147] width 268 height 7
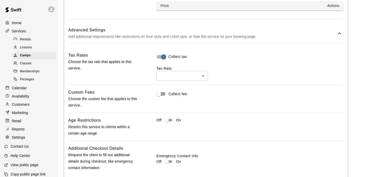
scroll to position [331, 0]
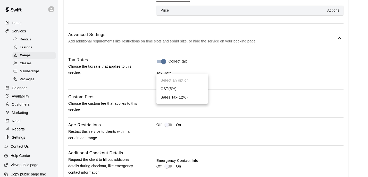
click at [171, 87] on li "GST ( 5 %)" at bounding box center [182, 89] width 52 height 9
type input "***"
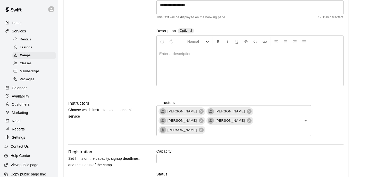
scroll to position [245, 0]
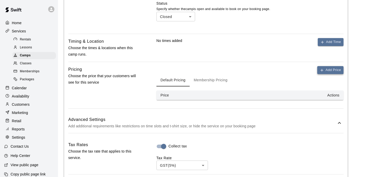
click at [337, 66] on button "Add Price" at bounding box center [330, 70] width 26 height 8
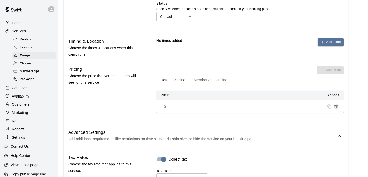
click at [185, 102] on input "*" at bounding box center [183, 107] width 31 height 10
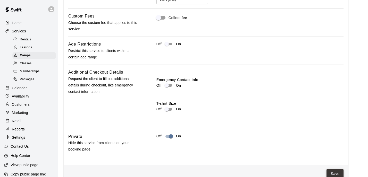
scroll to position [424, 0]
type input "***"
click at [337, 170] on button "Save" at bounding box center [335, 175] width 17 height 10
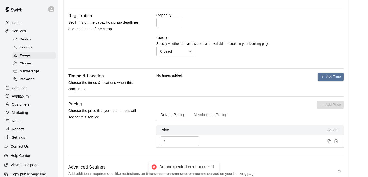
scroll to position [205, 0]
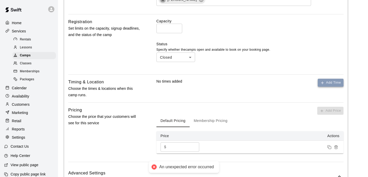
click at [337, 79] on button "Add Time" at bounding box center [331, 83] width 26 height 8
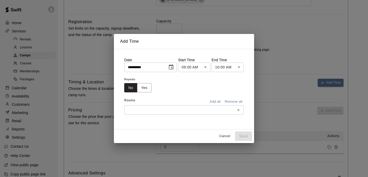
click at [174, 69] on icon "Choose date, selected date is Sep 17, 2025" at bounding box center [171, 66] width 5 height 5
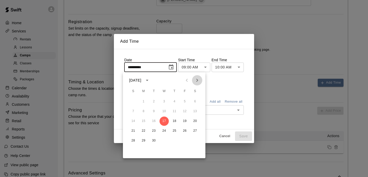
click at [199, 79] on icon "Next month" at bounding box center [197, 80] width 6 height 6
click at [187, 81] on icon "Previous month" at bounding box center [187, 80] width 2 height 3
click at [204, 81] on div "[DATE]" at bounding box center [164, 81] width 82 height 8
click at [199, 80] on icon "Next month" at bounding box center [197, 80] width 6 height 6
click at [187, 111] on button "10" at bounding box center [184, 111] width 9 height 9
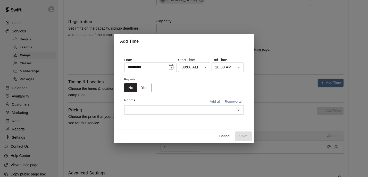
click at [173, 67] on icon "Choose date, selected date is Oct 10, 2025" at bounding box center [171, 67] width 6 height 6
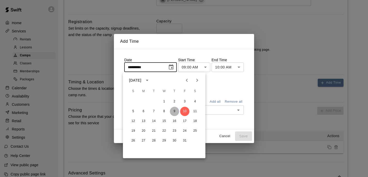
click at [175, 111] on button "9" at bounding box center [174, 111] width 9 height 9
type input "**********"
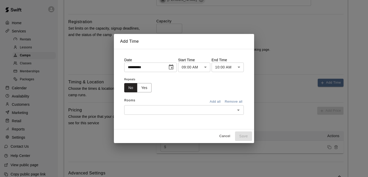
click at [192, 113] on input "text" at bounding box center [180, 110] width 108 height 6
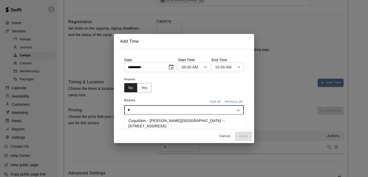
type input "**"
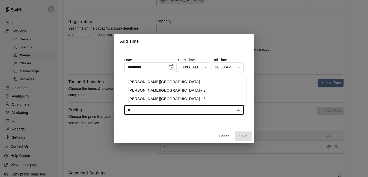
click at [166, 82] on li "[PERSON_NAME][GEOGRAPHIC_DATA]" at bounding box center [185, 82] width 122 height 9
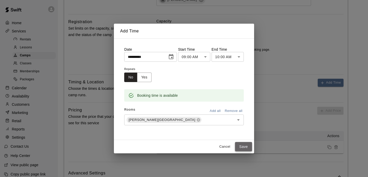
click at [246, 146] on button "Save" at bounding box center [243, 147] width 17 height 10
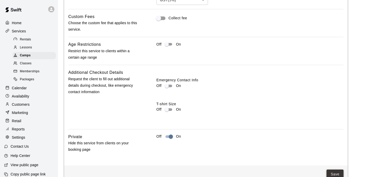
scroll to position [510, 0]
click at [335, 170] on button "Save" at bounding box center [335, 175] width 17 height 10
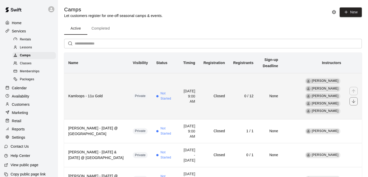
click at [254, 98] on h6 "0 / 12" at bounding box center [243, 97] width 20 height 6
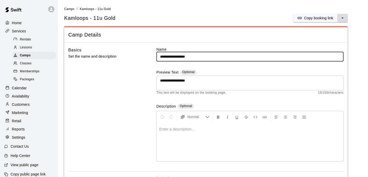
click at [342, 17] on icon "select merge strategy" at bounding box center [342, 17] width 5 height 5
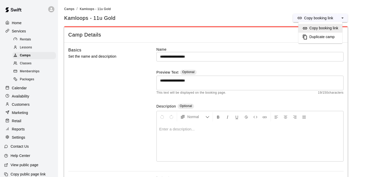
click at [331, 36] on h6 "Duplicate camp" at bounding box center [322, 37] width 25 height 6
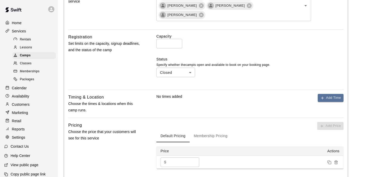
scroll to position [190, 0]
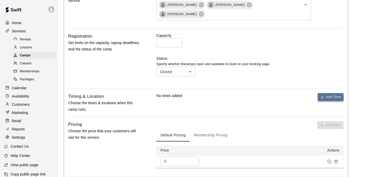
type input "**********"
click at [324, 95] on icon "button" at bounding box center [322, 97] width 4 height 4
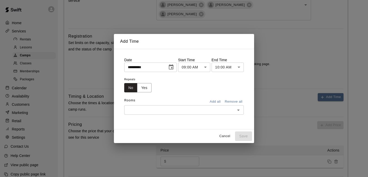
click at [172, 68] on icon "Choose date, selected date is Sep 17, 2025" at bounding box center [171, 67] width 6 height 6
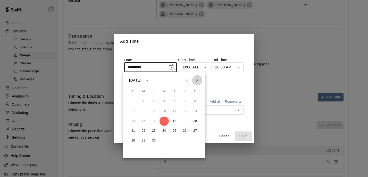
click at [199, 78] on icon "Next month" at bounding box center [197, 80] width 6 height 6
click at [176, 112] on button "9" at bounding box center [174, 111] width 9 height 9
type input "**********"
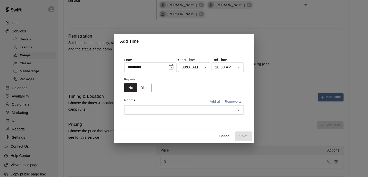
click at [153, 111] on input "text" at bounding box center [180, 110] width 108 height 6
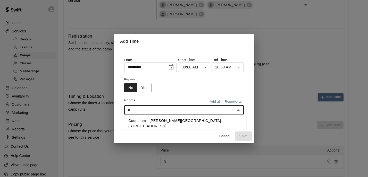
type input "**"
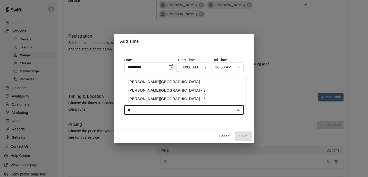
click at [141, 80] on li "[PERSON_NAME][GEOGRAPHIC_DATA]" at bounding box center [185, 82] width 122 height 9
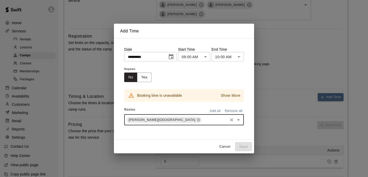
click at [208, 58] on body "**********" at bounding box center [184, 20] width 368 height 420
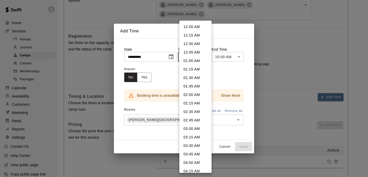
scroll to position [236, 0]
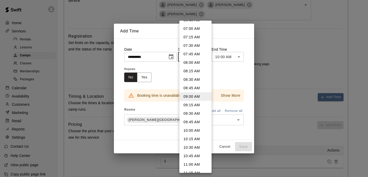
click at [191, 128] on li "10:00 AM" at bounding box center [195, 131] width 32 height 9
type input "********"
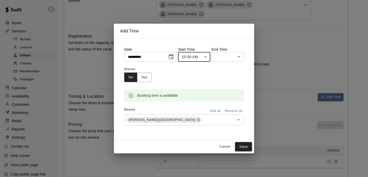
click at [232, 56] on body "**********" at bounding box center [184, 20] width 368 height 420
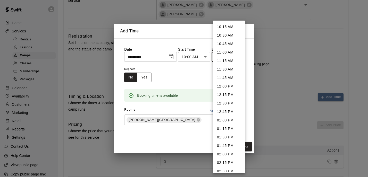
click at [229, 53] on li "11:00 AM" at bounding box center [229, 52] width 32 height 9
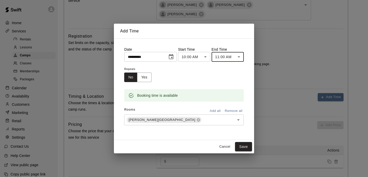
type input "********"
click at [242, 146] on button "Save" at bounding box center [243, 147] width 17 height 10
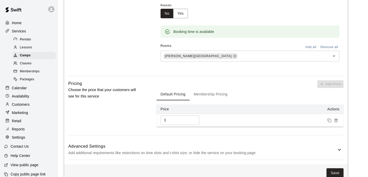
scroll to position [317, 0]
click at [194, 140] on div "Advanced Settings Add additional requirements like restrictions on time slots a…" at bounding box center [205, 150] width 275 height 20
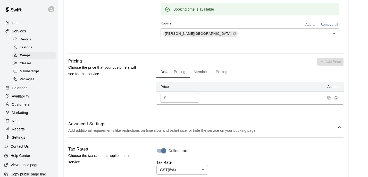
scroll to position [340, 0]
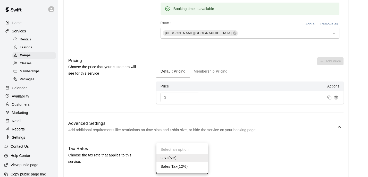
click at [166, 159] on body "**********" at bounding box center [184, 9] width 368 height 699
click at [166, 159] on li "GST ( 5 %)" at bounding box center [182, 158] width 52 height 9
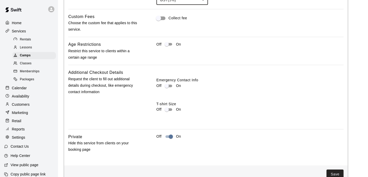
scroll to position [510, 0]
click at [337, 170] on button "Save" at bounding box center [335, 175] width 17 height 10
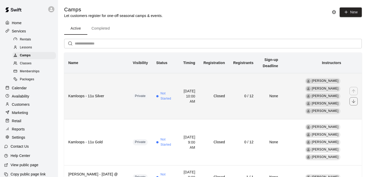
click at [152, 93] on td "Private" at bounding box center [140, 96] width 23 height 46
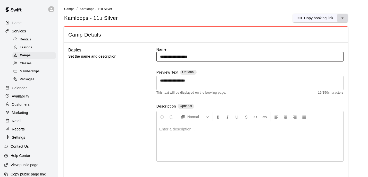
click at [342, 19] on icon "select merge strategy" at bounding box center [342, 17] width 5 height 5
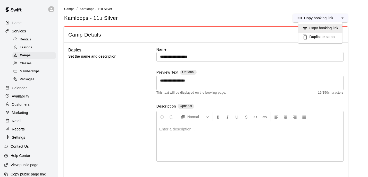
click at [324, 38] on h6 "Duplicate camp" at bounding box center [322, 37] width 25 height 6
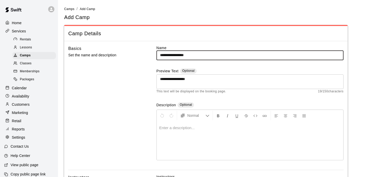
type input "**********"
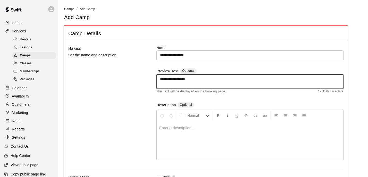
click at [213, 80] on textarea "**********" at bounding box center [250, 82] width 180 height 10
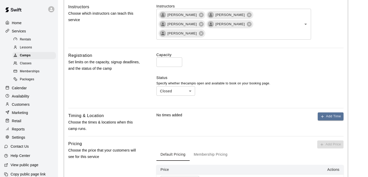
scroll to position [173, 0]
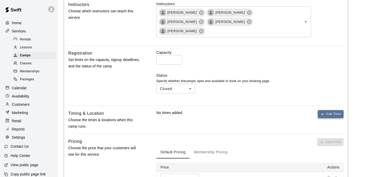
type textarea "**********"
click at [331, 110] on button "Add Time" at bounding box center [331, 114] width 26 height 8
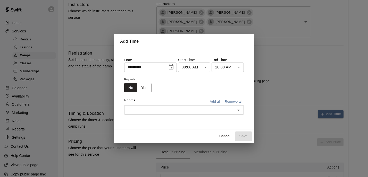
click at [171, 69] on icon "Choose date, selected date is Sep 17, 2025" at bounding box center [171, 66] width 5 height 5
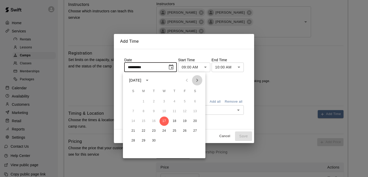
click at [197, 79] on icon "Next month" at bounding box center [197, 80] width 2 height 3
click at [176, 111] on button "9" at bounding box center [174, 111] width 9 height 9
type input "**********"
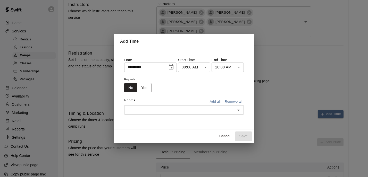
click at [205, 69] on body "**********" at bounding box center [184, 37] width 368 height 420
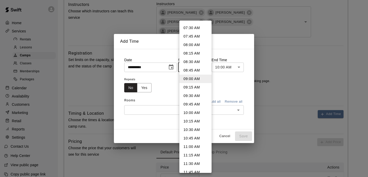
scroll to position [255, 0]
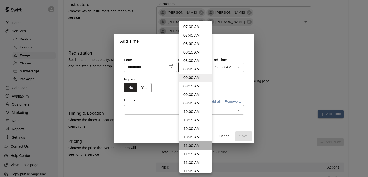
click at [196, 145] on li "11:00 AM" at bounding box center [195, 146] width 32 height 9
type input "********"
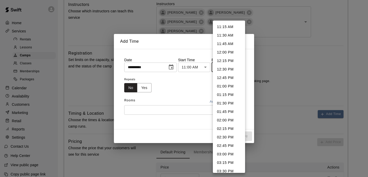
click at [236, 67] on body "**********" at bounding box center [184, 37] width 368 height 420
click at [226, 53] on li "12:00 PM" at bounding box center [229, 52] width 32 height 9
type input "********"
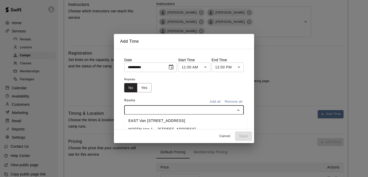
click at [133, 110] on input "text" at bounding box center [180, 110] width 108 height 6
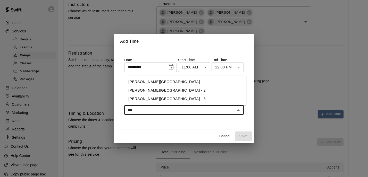
type input "****"
click at [139, 84] on li "[PERSON_NAME][GEOGRAPHIC_DATA]" at bounding box center [185, 82] width 122 height 9
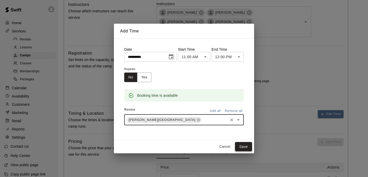
click at [244, 147] on button "Save" at bounding box center [243, 147] width 17 height 10
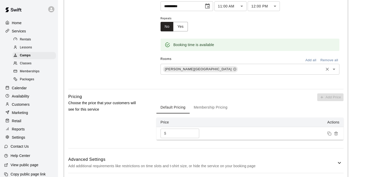
scroll to position [305, 0]
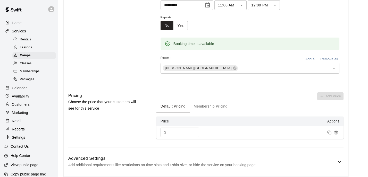
click at [192, 155] on h6 "Advanced Settings" at bounding box center [202, 158] width 268 height 7
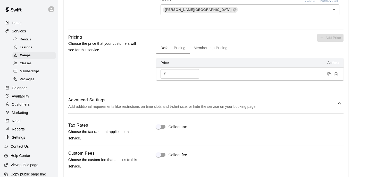
scroll to position [364, 0]
click at [158, 122] on div "Collect tax" at bounding box center [249, 132] width 187 height 20
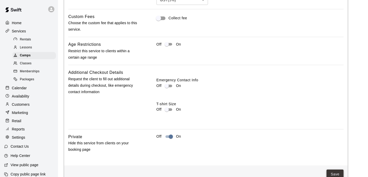
scroll to position [510, 0]
click at [340, 170] on button "Save" at bounding box center [335, 175] width 17 height 10
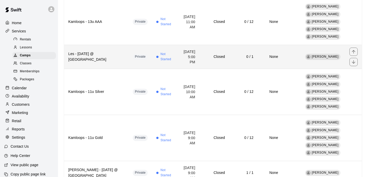
scroll to position [78, 0]
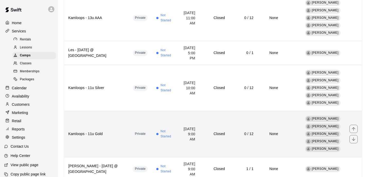
click at [129, 128] on th "Kamloops - 11u Gold" at bounding box center [96, 134] width 64 height 46
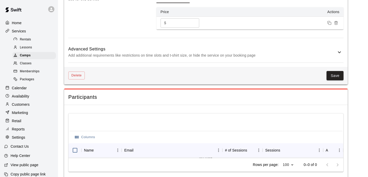
scroll to position [396, 0]
click at [26, 87] on p "Calendar" at bounding box center [19, 88] width 15 height 5
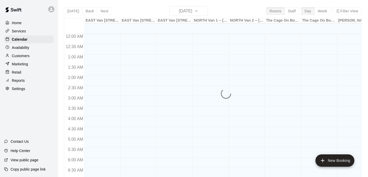
scroll to position [331, 0]
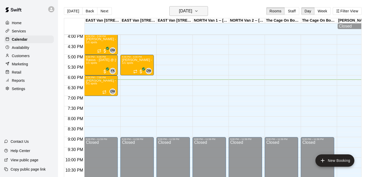
click at [197, 12] on icon "button" at bounding box center [196, 11] width 2 height 1
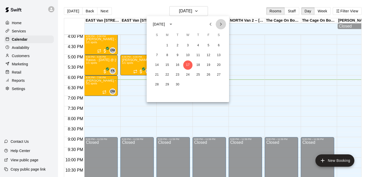
click at [221, 25] on icon "Next month" at bounding box center [221, 24] width 2 height 3
click at [199, 55] on button "9" at bounding box center [198, 55] width 9 height 9
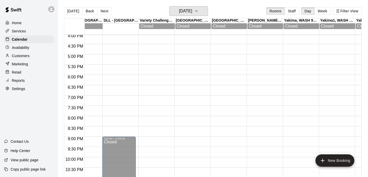
scroll to position [0, 0]
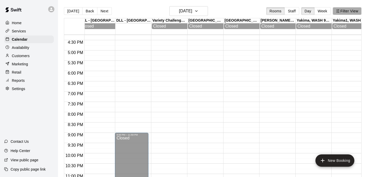
click at [350, 11] on button "Filter View" at bounding box center [347, 11] width 29 height 8
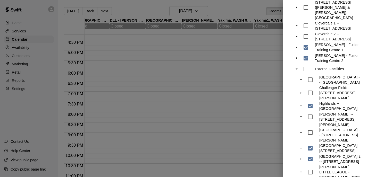
click at [325, 53] on p "[PERSON_NAME] - Fusion Training Centre 2" at bounding box center [338, 58] width 46 height 10
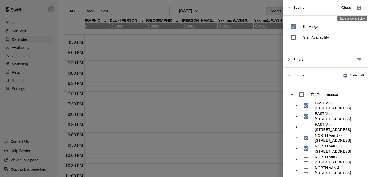
click at [359, 8] on icon "Save as default view" at bounding box center [360, 8] width 4 height 4
click at [360, 6] on icon "Save as default view" at bounding box center [360, 8] width 4 height 4
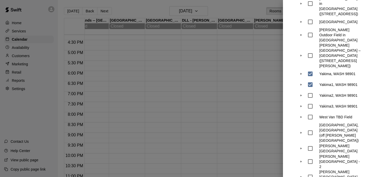
scroll to position [631, 0]
click at [246, 129] on div at bounding box center [184, 88] width 368 height 177
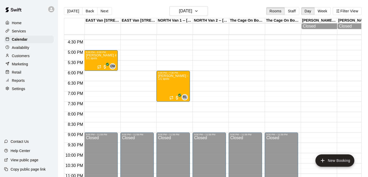
scroll to position [335, 0]
click at [349, 14] on button "Filter View" at bounding box center [347, 11] width 29 height 8
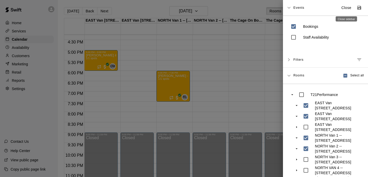
scroll to position [0, 0]
click at [360, 7] on icon "Save as default view" at bounding box center [360, 8] width 4 height 4
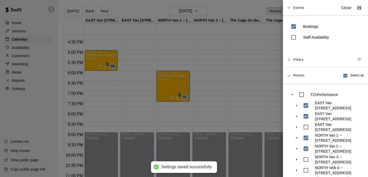
click at [264, 64] on div at bounding box center [184, 88] width 368 height 177
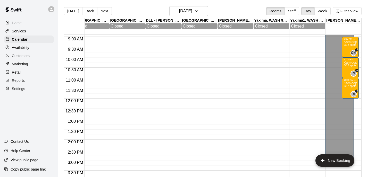
scroll to position [183, 337]
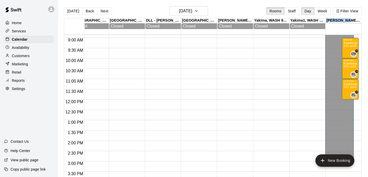
drag, startPoint x: 345, startPoint y: 22, endPoint x: 324, endPoint y: 21, distance: 21.9
click at [324, 21] on div "EAST Van 1 -- 2696 Nootka St, Vancouver 09 Thu EAST Van 2 -- 2696 Nootka St, Va…" at bounding box center [213, 26] width 298 height 16
click at [352, 43] on p "Kamloops - 11u Gold" at bounding box center [351, 43] width 14 height 0
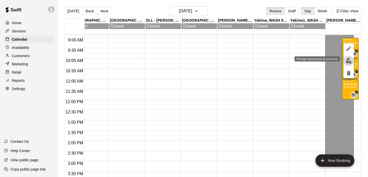
click at [350, 61] on img "edit" at bounding box center [349, 61] width 6 height 6
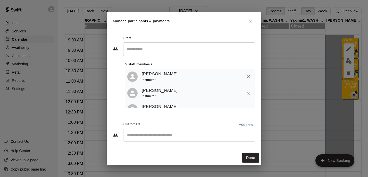
click at [162, 132] on div "​" at bounding box center [189, 135] width 132 height 13
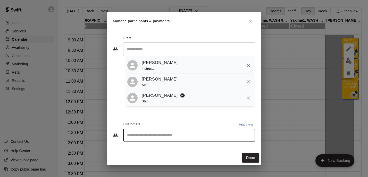
scroll to position [44, 0]
type input "*****"
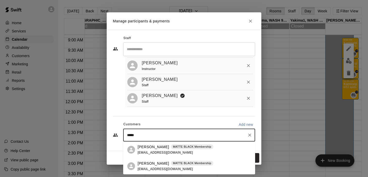
click at [153, 167] on div "Ayaan Kumar MATTE BLACK Membership uday.nalsar@gmail.com" at bounding box center [176, 166] width 76 height 11
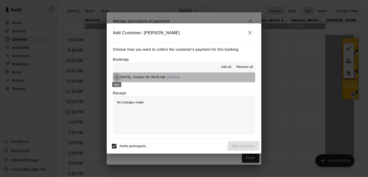
click at [116, 78] on icon "Add" at bounding box center [116, 77] width 5 height 5
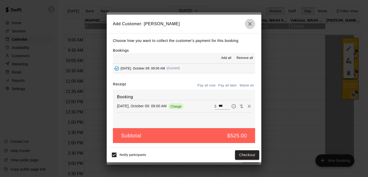
click at [252, 23] on icon "button" at bounding box center [250, 24] width 6 height 6
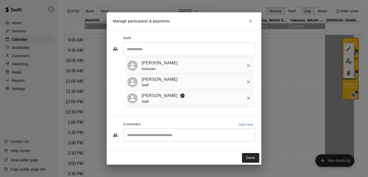
click at [252, 23] on icon "Close" at bounding box center [250, 21] width 5 height 5
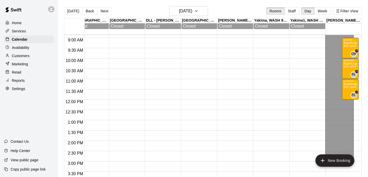
click at [28, 29] on div "Services" at bounding box center [29, 31] width 50 height 8
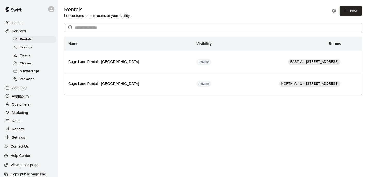
click at [29, 55] on span "Camps" at bounding box center [25, 55] width 10 height 5
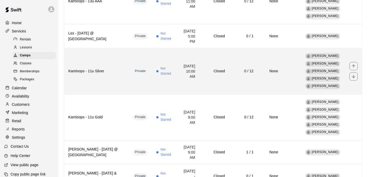
scroll to position [96, 0]
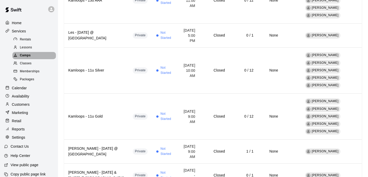
click at [31, 55] on div "Camps" at bounding box center [34, 55] width 44 height 7
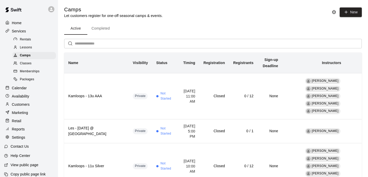
scroll to position [0, 0]
click at [20, 87] on p "Calendar" at bounding box center [19, 88] width 15 height 5
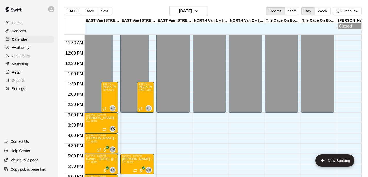
scroll to position [231, 0]
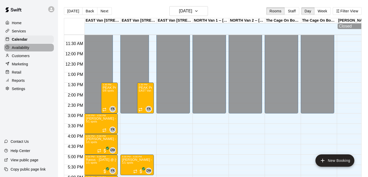
click at [26, 49] on p "Availability" at bounding box center [21, 47] width 18 height 5
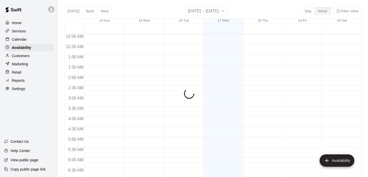
scroll to position [346, 0]
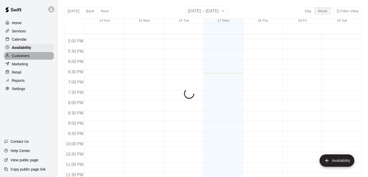
click at [26, 55] on p "Customers" at bounding box center [21, 55] width 18 height 5
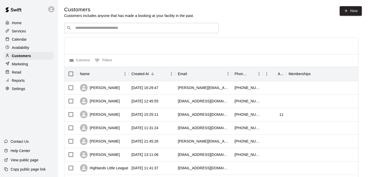
click at [21, 21] on p "Home" at bounding box center [17, 22] width 10 height 5
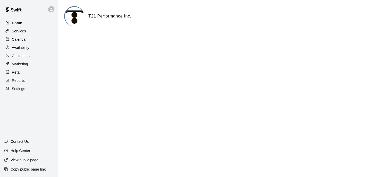
click at [19, 21] on p "Home" at bounding box center [17, 22] width 10 height 5
